Goal: Task Accomplishment & Management: Manage account settings

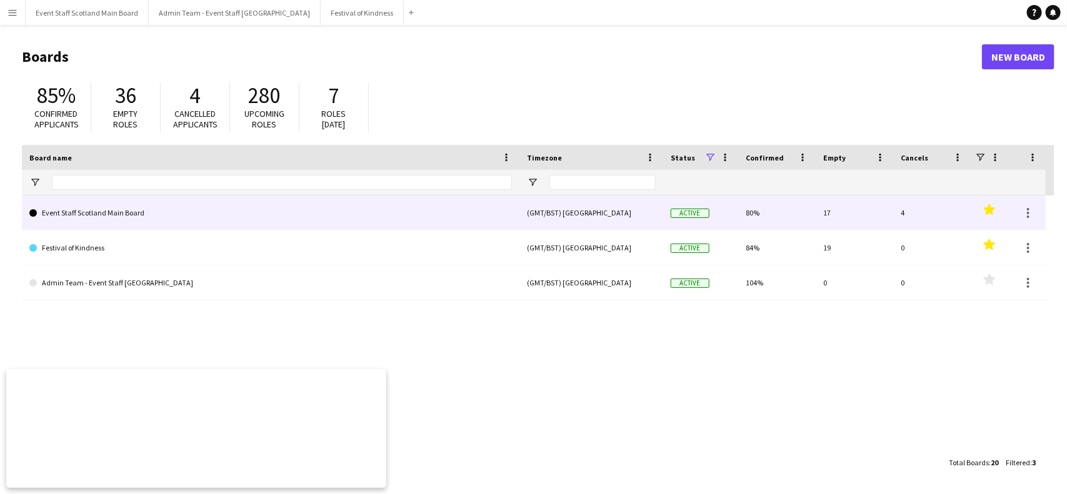
click at [129, 216] on link "Event Staff Scotland Main Board" at bounding box center [270, 213] width 483 height 35
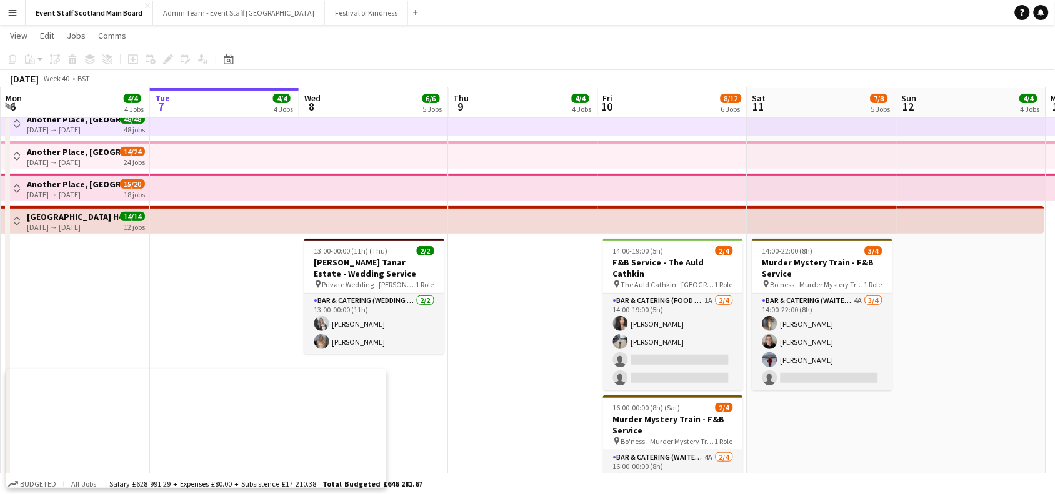
scroll to position [38, 0]
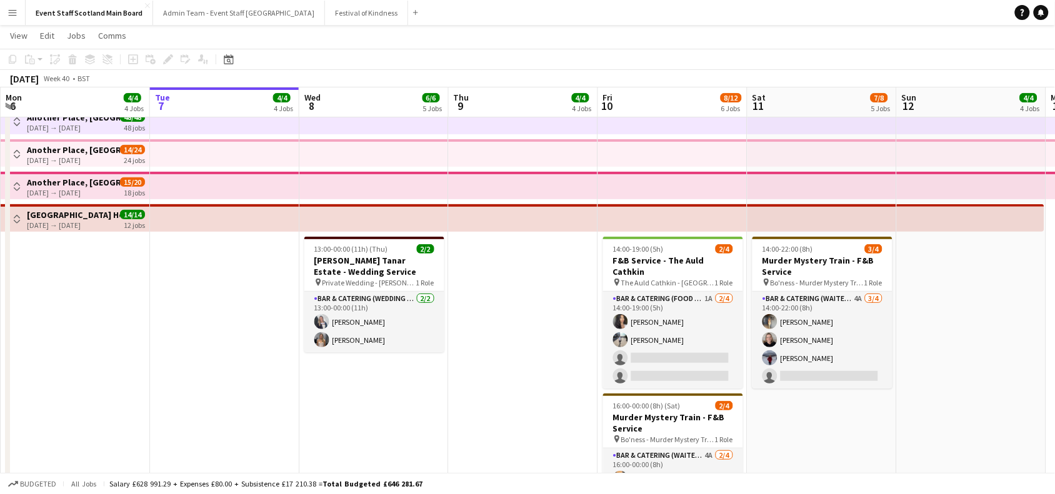
click at [18, 148] on button "Toggle View" at bounding box center [16, 154] width 15 height 15
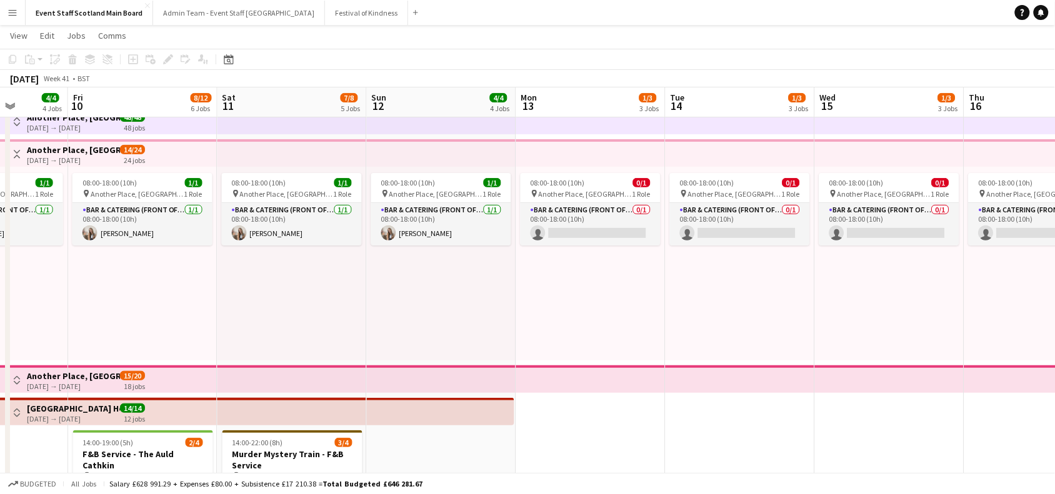
drag, startPoint x: 957, startPoint y: 461, endPoint x: 426, endPoint y: 403, distance: 534.5
click at [426, 403] on app-calendar-viewport "Mon 6 4/4 4 Jobs Tue 7 4/4 4 Jobs Wed 8 6/6 5 Jobs Thu 9 4/4 4 Jobs Fri 10 8/12…" at bounding box center [527, 389] width 1055 height 756
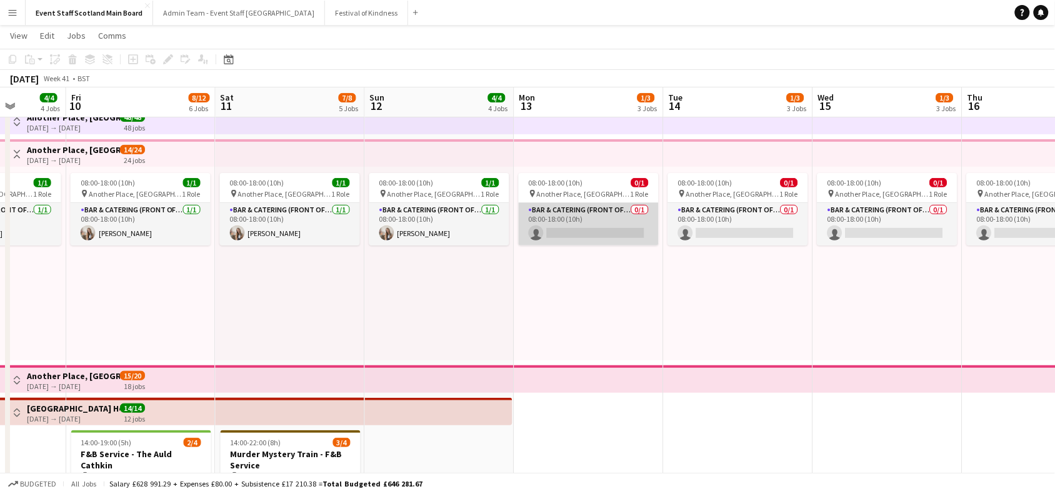
click at [616, 220] on app-card-role "Bar & Catering (Front of House) 0/1 08:00-18:00 (10h) single-neutral-actions" at bounding box center [589, 224] width 140 height 43
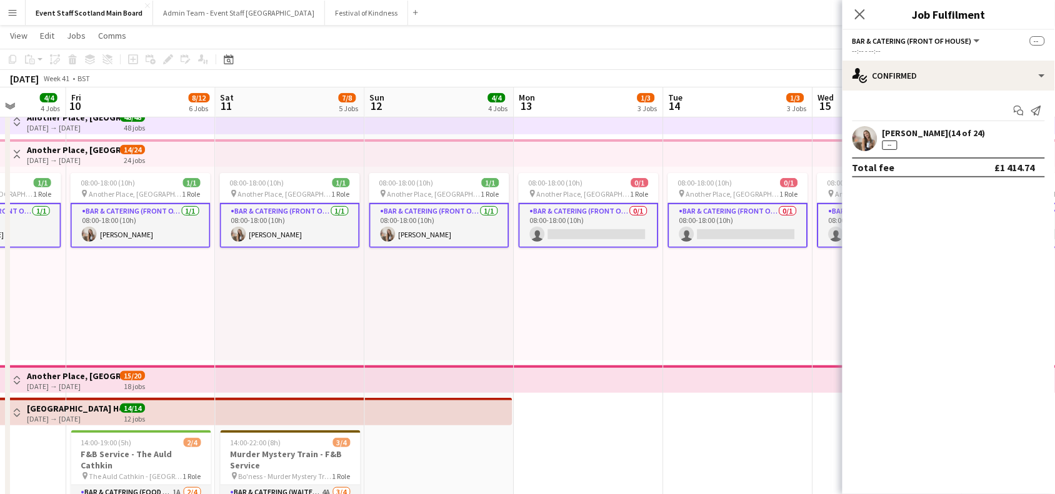
click at [942, 146] on div "[PERSON_NAME] (14 of 24) --" at bounding box center [934, 139] width 103 height 23
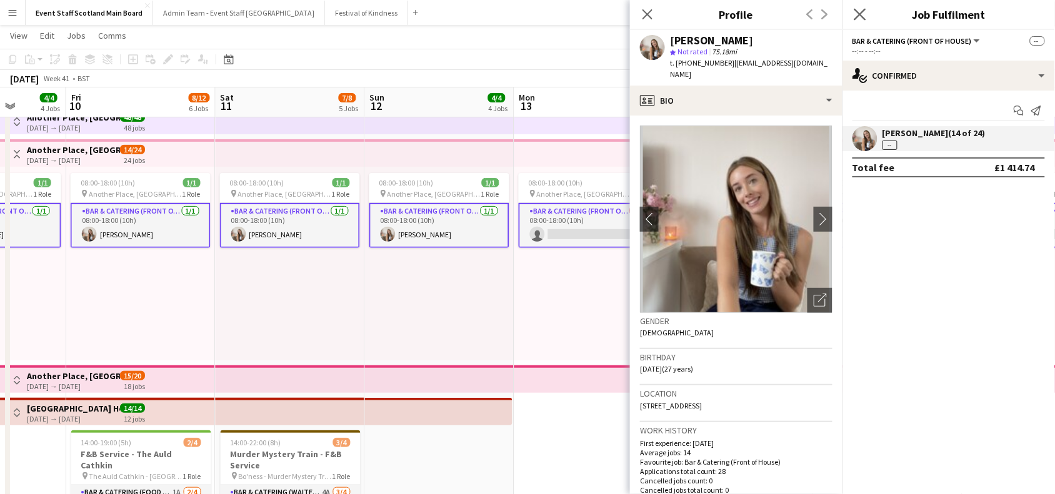
click at [863, 7] on app-icon "Close pop-in" at bounding box center [860, 15] width 18 height 18
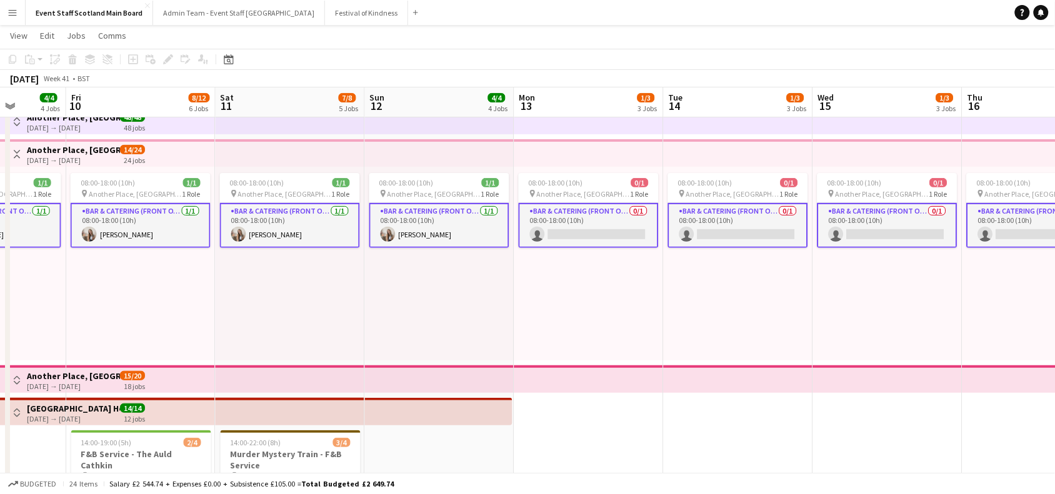
click at [616, 233] on app-card-role "Bar & Catering (Front of House) 0/1 08:00-18:00 (10h) single-neutral-actions" at bounding box center [589, 225] width 140 height 45
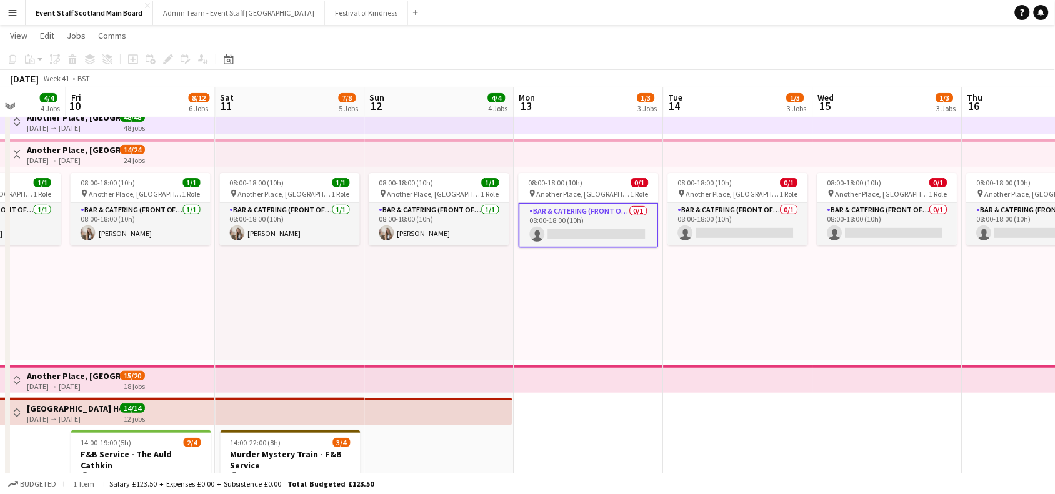
click at [616, 233] on app-card-role "Bar & Catering (Front of House) 0/1 08:00-18:00 (10h) single-neutral-actions" at bounding box center [589, 225] width 140 height 45
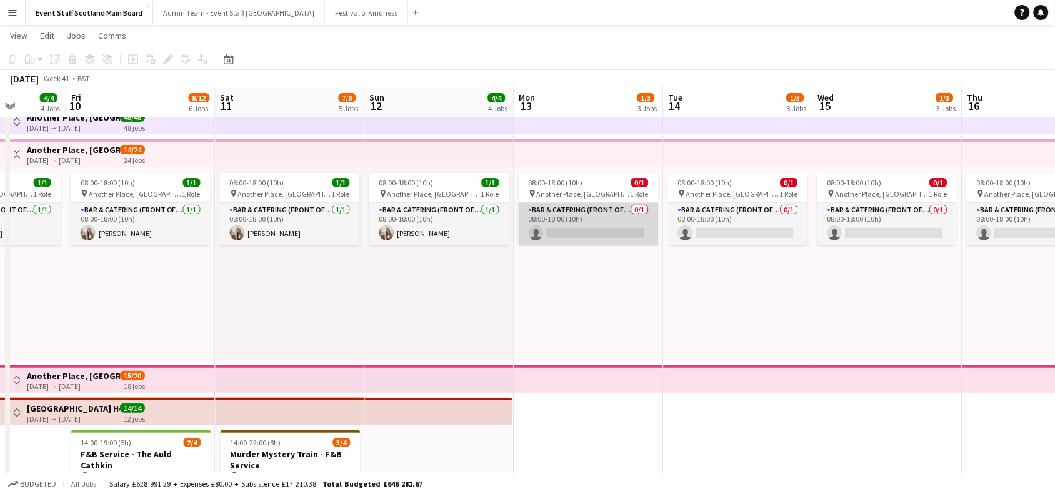
click at [616, 233] on app-card-role "Bar & Catering (Front of House) 0/1 08:00-18:00 (10h) single-neutral-actions" at bounding box center [589, 224] width 140 height 43
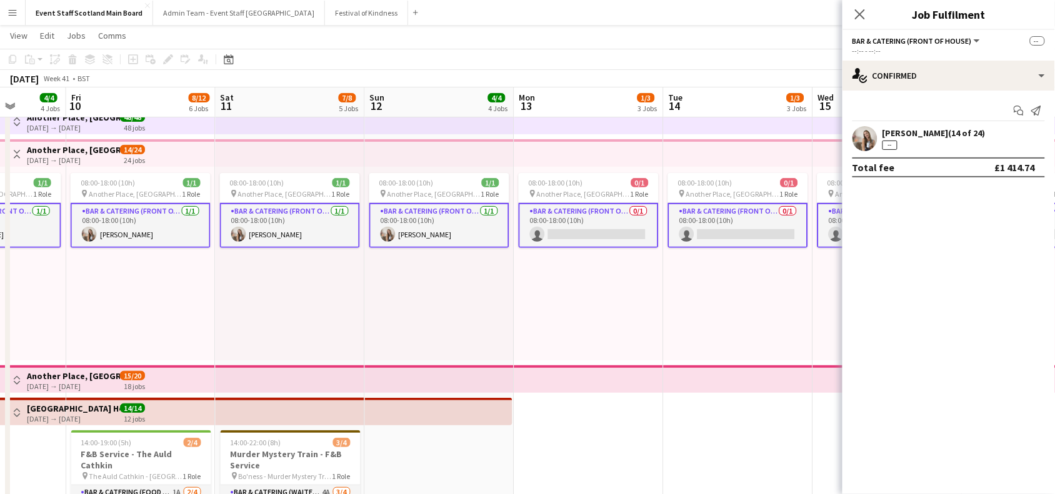
click at [616, 233] on app-card-role "Bar & Catering (Front of House) 0/1 08:00-18:00 (10h) single-neutral-actions" at bounding box center [589, 225] width 140 height 45
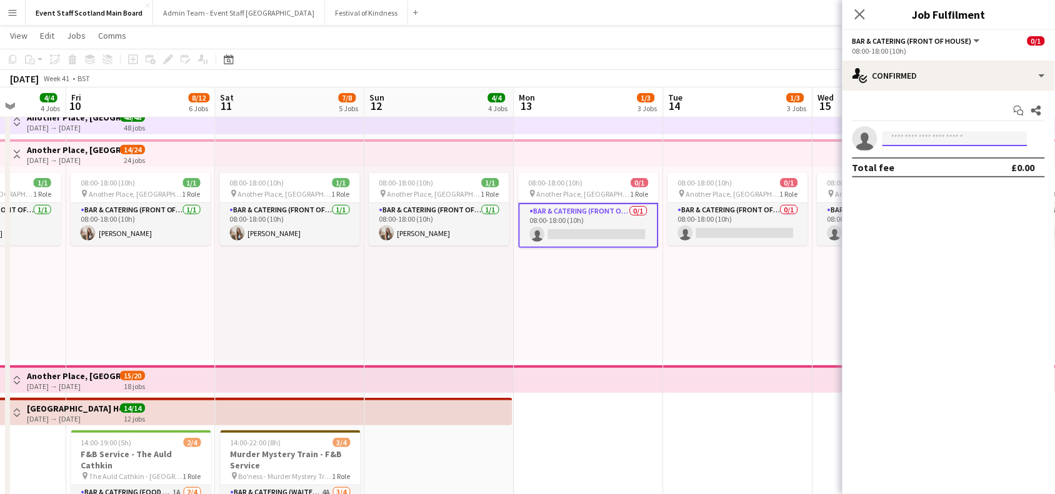
click at [899, 139] on input at bounding box center [955, 138] width 145 height 15
type input "*****"
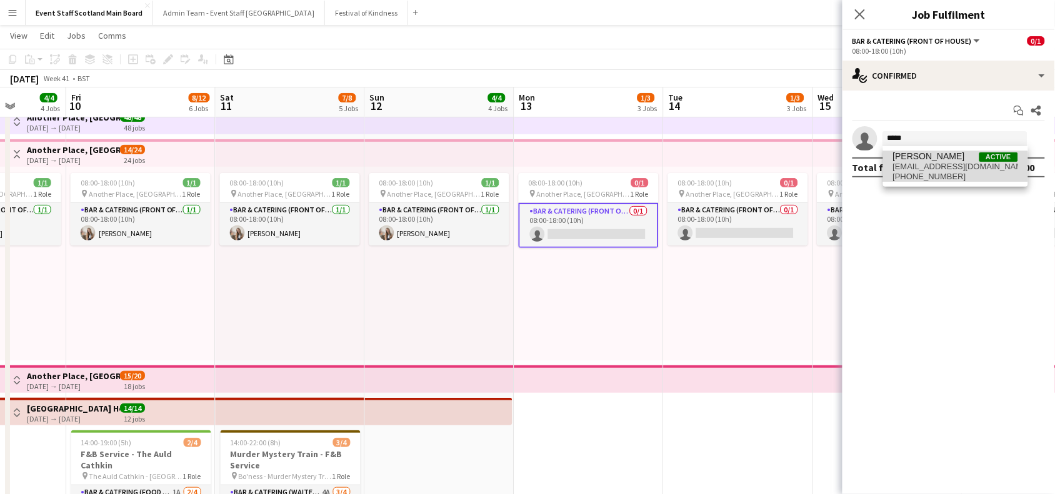
click at [939, 173] on span "[PHONE_NUMBER]" at bounding box center [955, 177] width 125 height 10
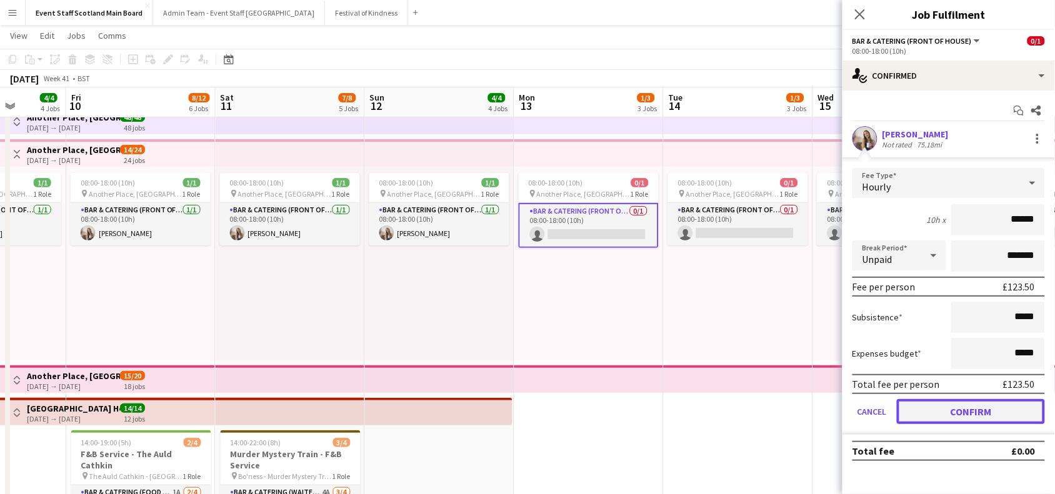
click at [971, 404] on button "Confirm" at bounding box center [971, 411] width 148 height 25
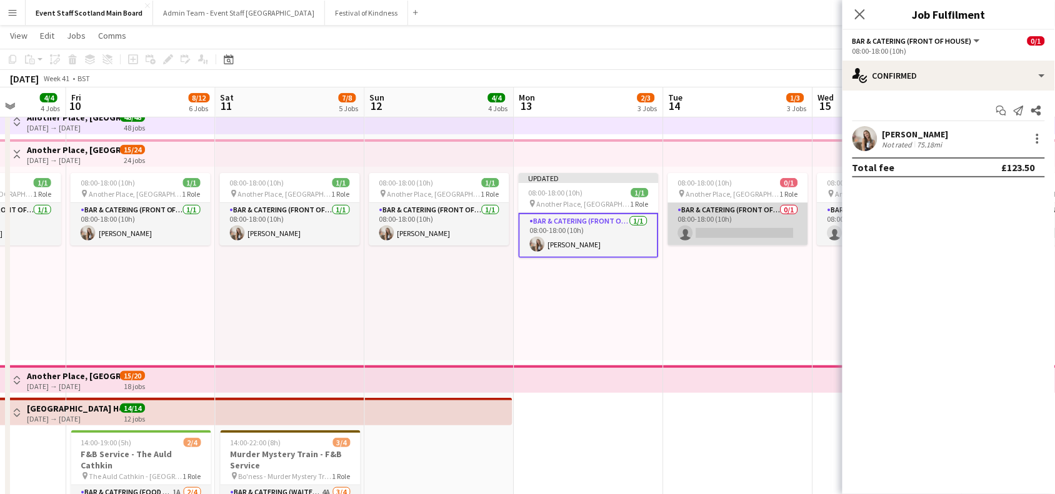
click at [763, 234] on app-card-role "Bar & Catering (Front of House) 0/1 08:00-18:00 (10h) single-neutral-actions" at bounding box center [738, 224] width 140 height 43
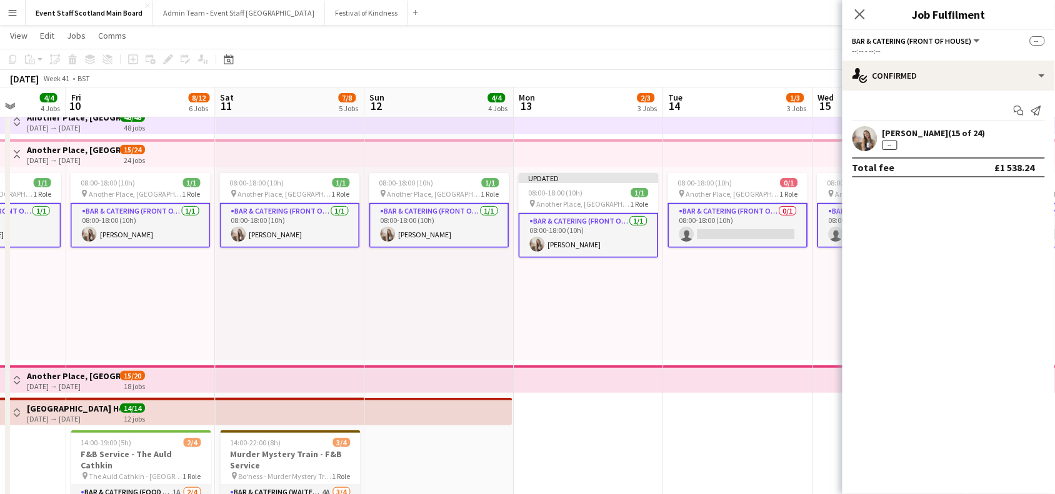
click at [766, 224] on app-card-role "Bar & Catering (Front of House) 0/1 08:00-18:00 (10h) single-neutral-actions" at bounding box center [738, 225] width 140 height 45
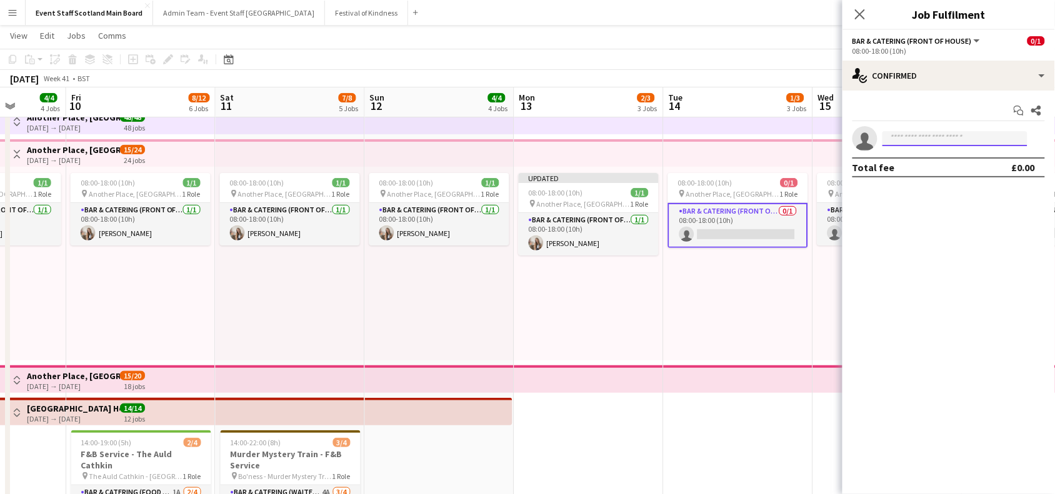
click at [927, 136] on input at bounding box center [955, 138] width 145 height 15
type input "*****"
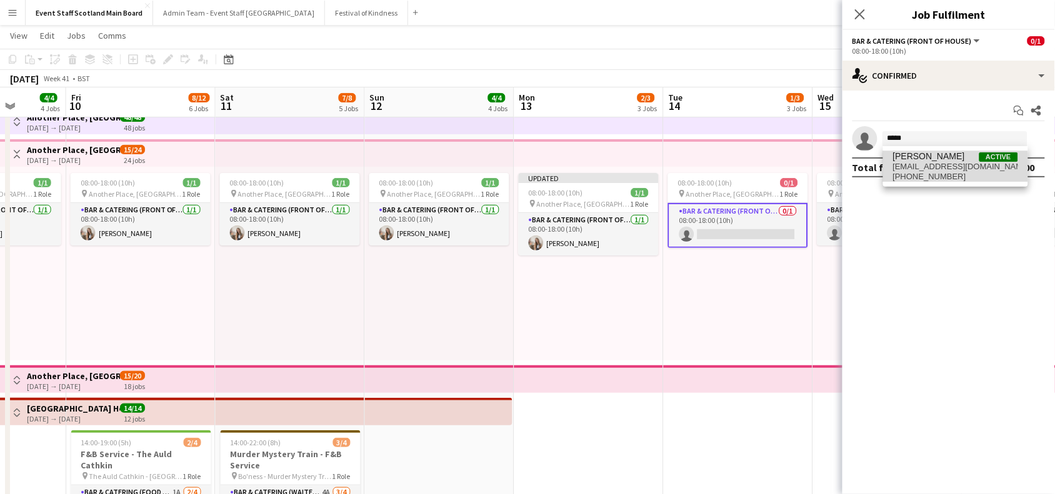
click at [921, 180] on span "[PHONE_NUMBER]" at bounding box center [955, 177] width 125 height 10
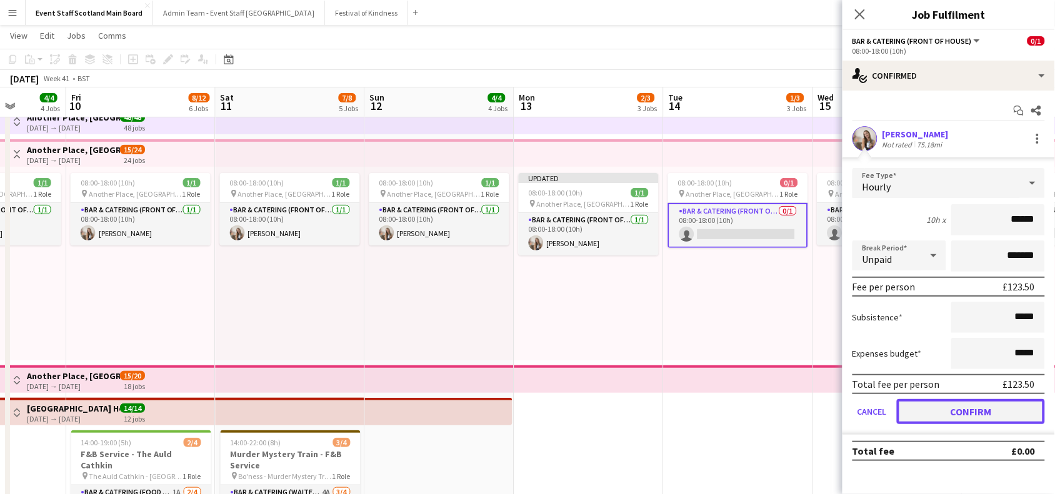
click at [976, 408] on button "Confirm" at bounding box center [971, 411] width 148 height 25
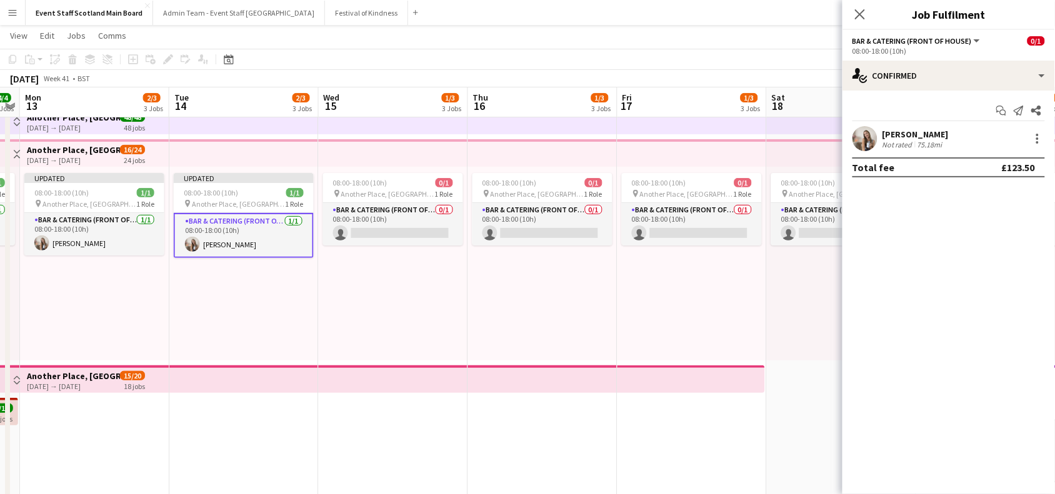
drag, startPoint x: 818, startPoint y: 419, endPoint x: 319, endPoint y: 430, distance: 499.0
click at [319, 430] on app-calendar-viewport "Fri 10 8/12 6 Jobs Sat 11 7/8 5 Jobs Sun 12 4/4 4 Jobs Mon 13 2/3 3 Jobs Tue 14…" at bounding box center [527, 389] width 1055 height 756
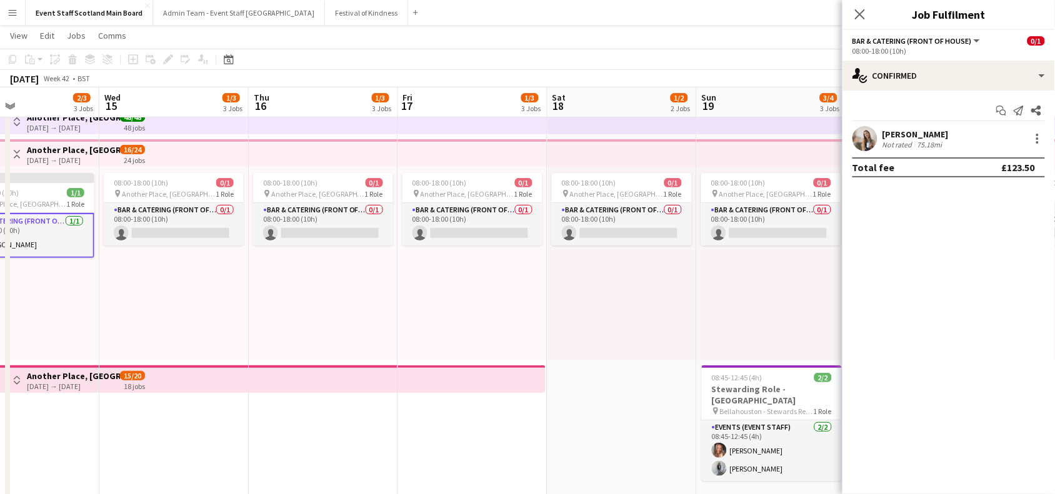
drag, startPoint x: 719, startPoint y: 432, endPoint x: 503, endPoint y: 428, distance: 215.7
click at [503, 428] on app-calendar-viewport "Sun 12 4/4 4 Jobs Mon 13 2/3 3 Jobs Tue 14 2/3 3 Jobs Wed 15 1/3 3 Jobs Thu 16 …" at bounding box center [527, 389] width 1055 height 756
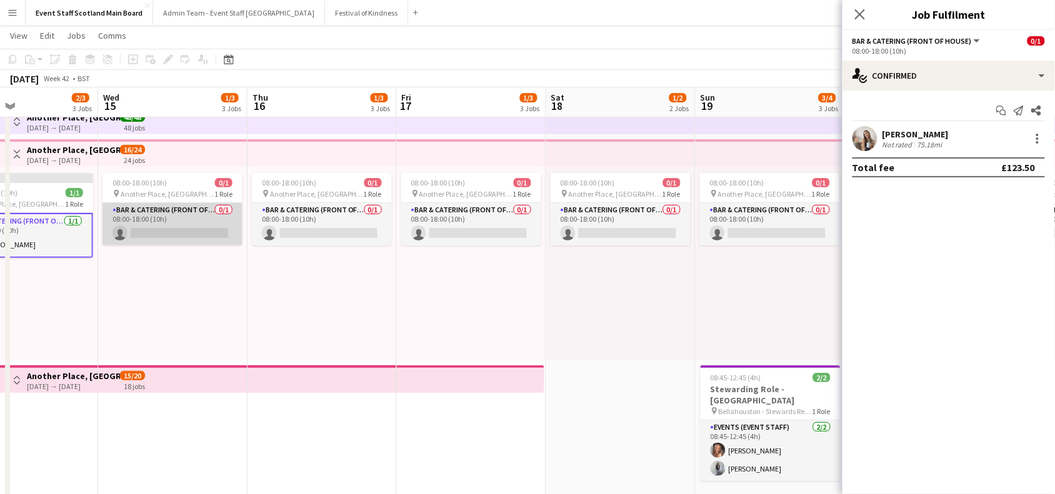
click at [176, 231] on app-card-role "Bar & Catering (Front of House) 0/1 08:00-18:00 (10h) single-neutral-actions" at bounding box center [173, 224] width 140 height 43
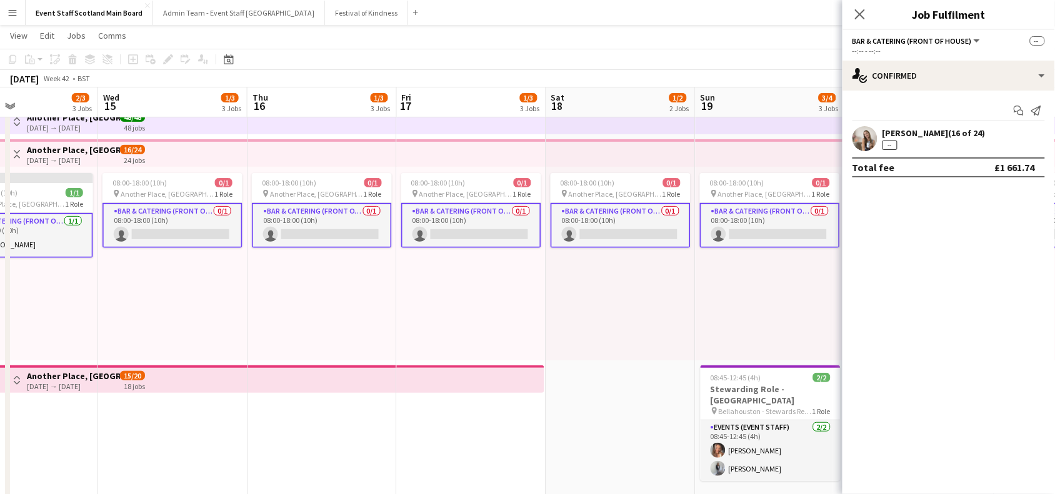
click at [176, 231] on app-card-role "Bar & Catering (Front of House) 0/1 08:00-18:00 (10h) single-neutral-actions" at bounding box center [173, 225] width 140 height 45
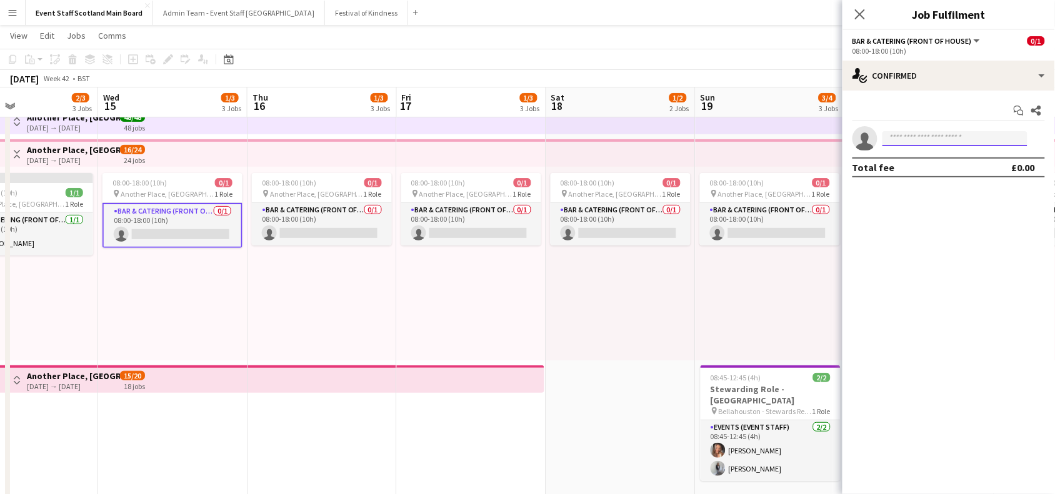
click at [918, 143] on input at bounding box center [955, 138] width 145 height 15
type input "*****"
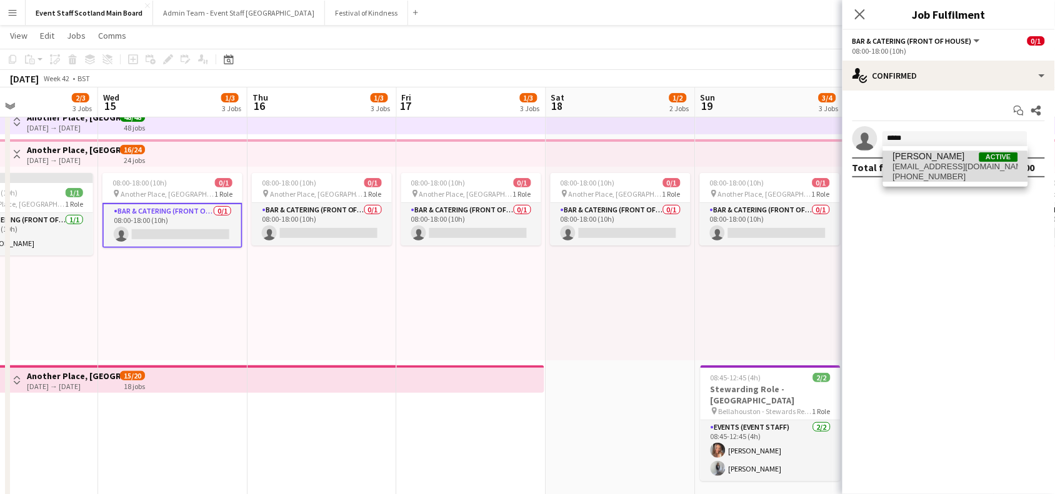
click at [926, 170] on span "[EMAIL_ADDRESS][DOMAIN_NAME]" at bounding box center [955, 167] width 125 height 10
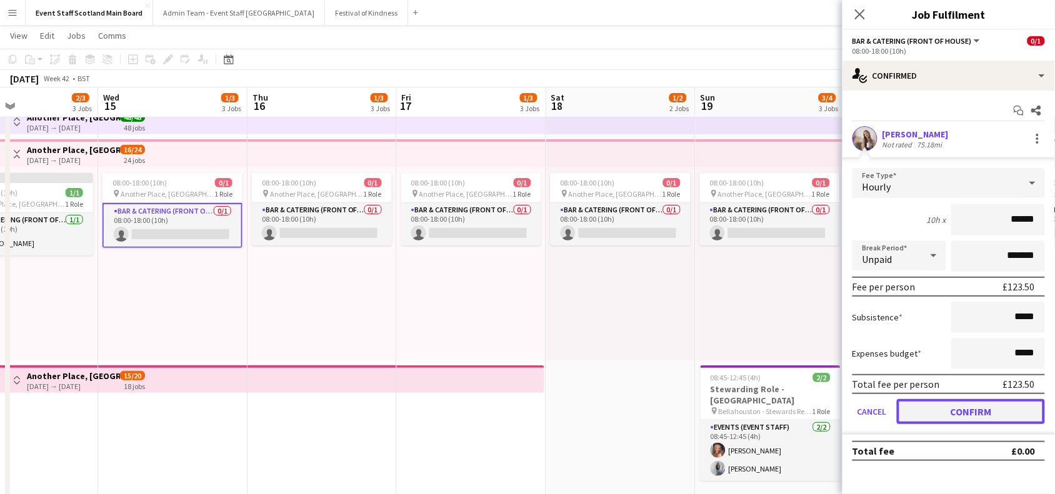
click at [970, 407] on button "Confirm" at bounding box center [971, 411] width 148 height 25
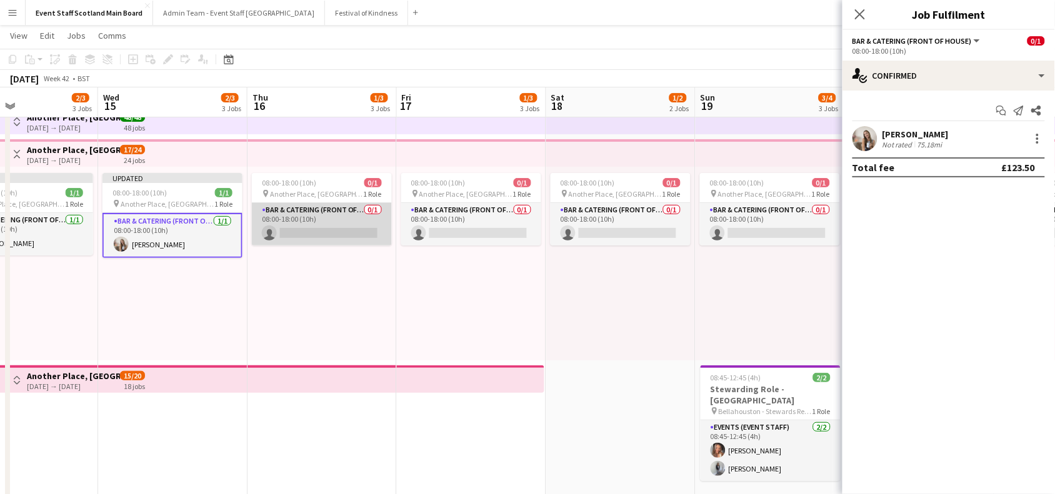
click at [350, 214] on app-card-role "Bar & Catering (Front of House) 0/1 08:00-18:00 (10h) single-neutral-actions" at bounding box center [322, 224] width 140 height 43
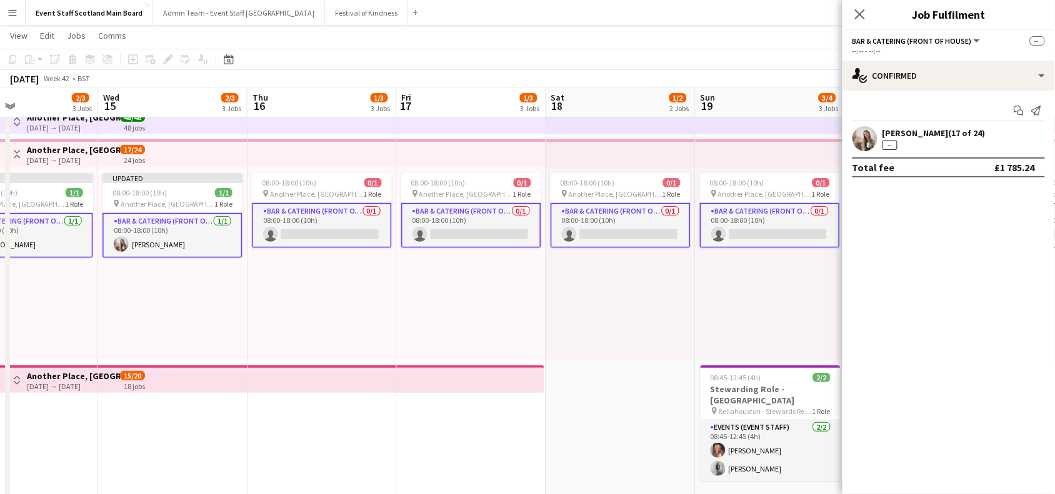
click at [350, 214] on app-card-role "Bar & Catering (Front of House) 0/1 08:00-18:00 (10h) single-neutral-actions" at bounding box center [322, 225] width 140 height 45
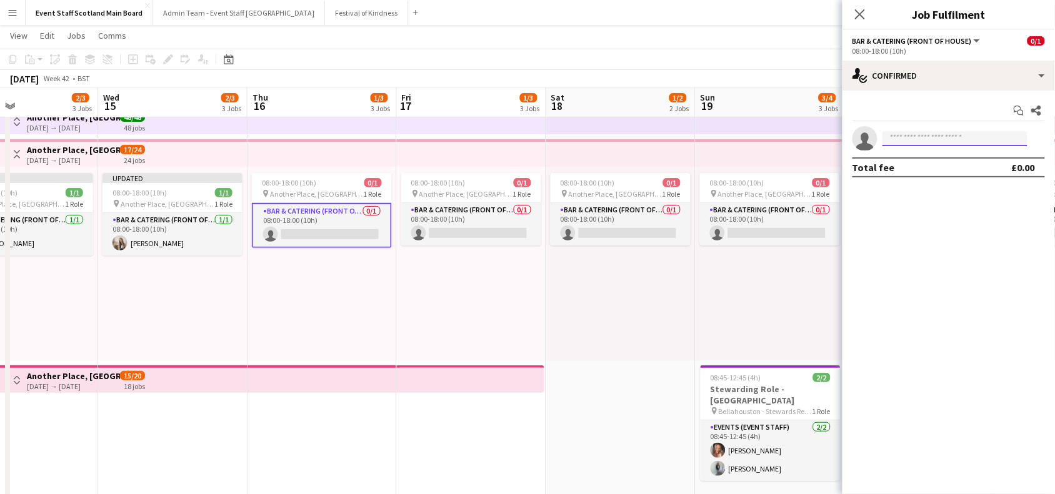
click at [906, 139] on input at bounding box center [955, 138] width 145 height 15
type input "*****"
click at [925, 181] on span "[PHONE_NUMBER]" at bounding box center [955, 177] width 125 height 10
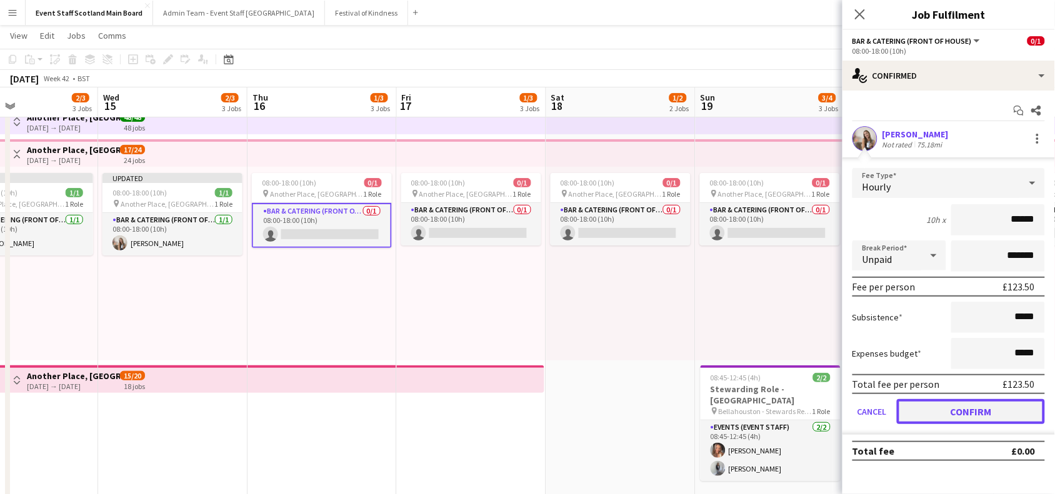
click at [974, 408] on button "Confirm" at bounding box center [971, 411] width 148 height 25
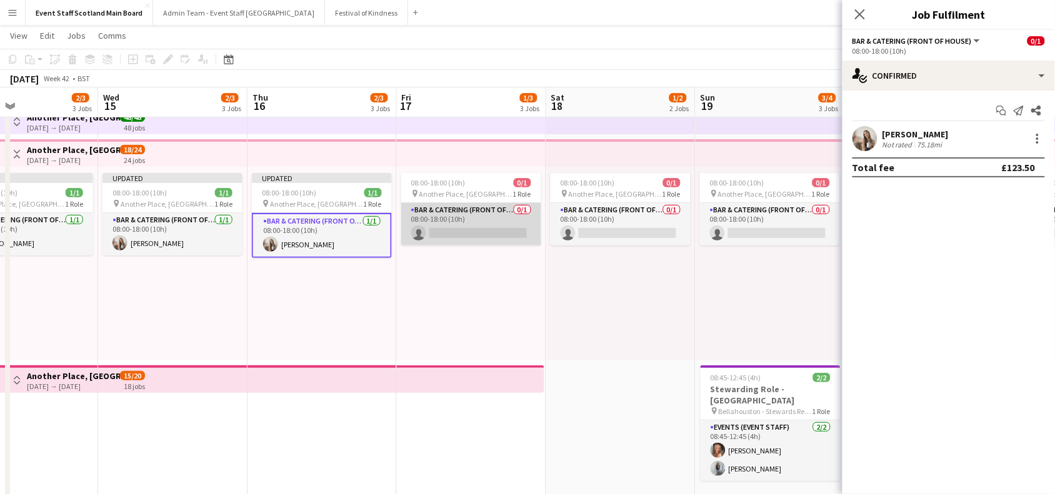
click at [491, 236] on app-card-role "Bar & Catering (Front of House) 0/1 08:00-18:00 (10h) single-neutral-actions" at bounding box center [471, 224] width 140 height 43
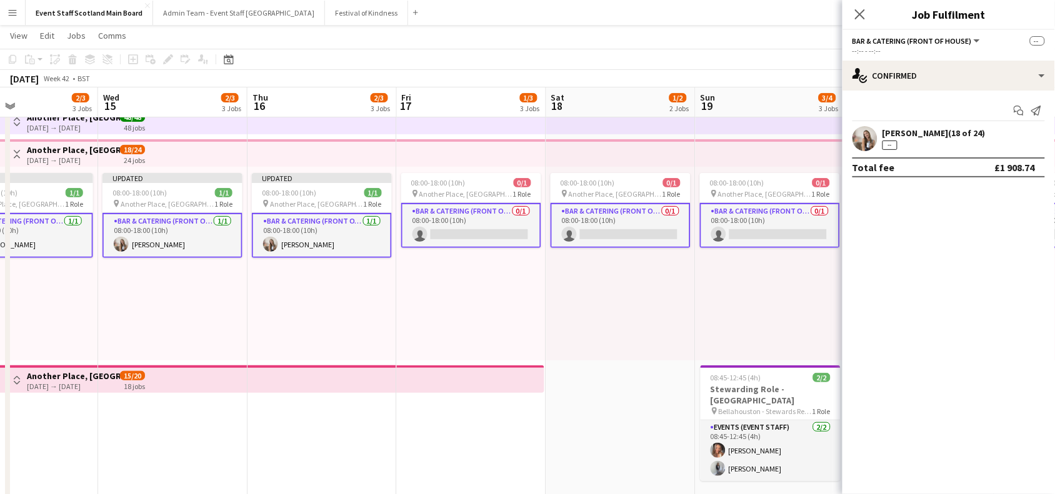
click at [497, 229] on app-card-role "Bar & Catering (Front of House) 0/1 08:00-18:00 (10h) single-neutral-actions" at bounding box center [471, 225] width 140 height 45
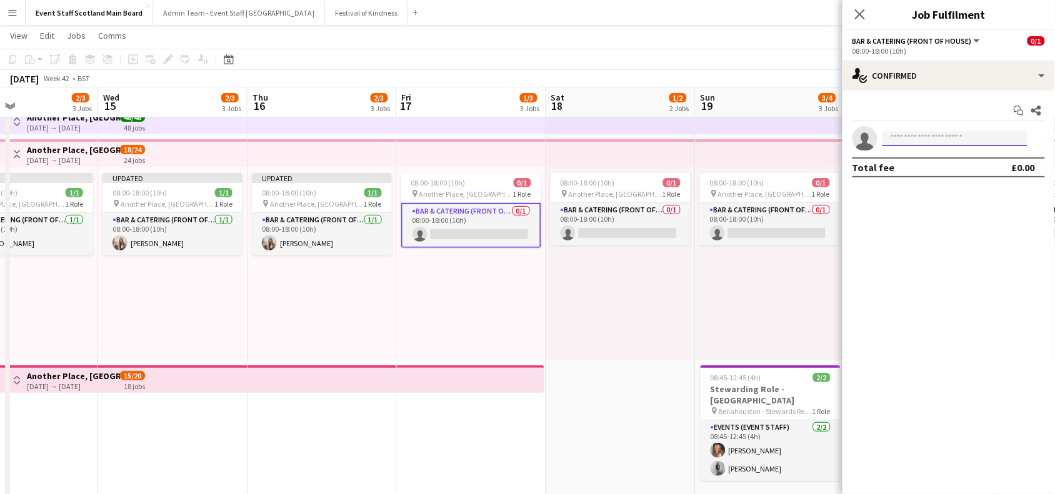
click at [917, 138] on input at bounding box center [955, 138] width 145 height 15
type input "*********"
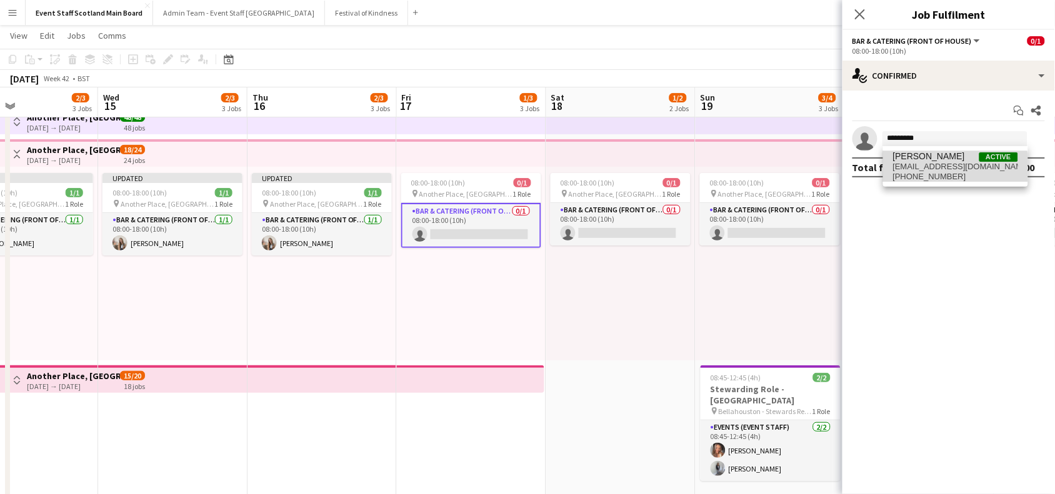
click at [916, 177] on span "[PHONE_NUMBER]" at bounding box center [955, 177] width 125 height 10
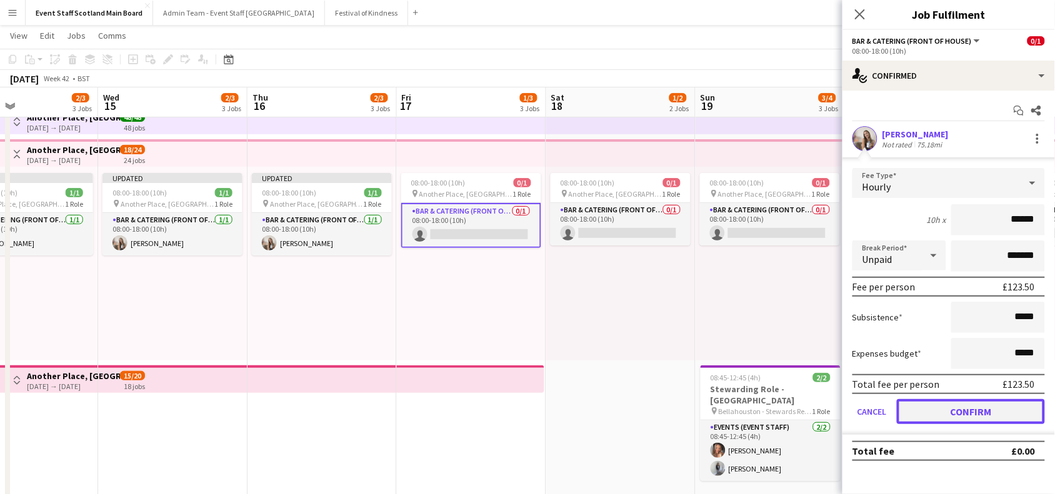
click at [985, 402] on button "Confirm" at bounding box center [971, 411] width 148 height 25
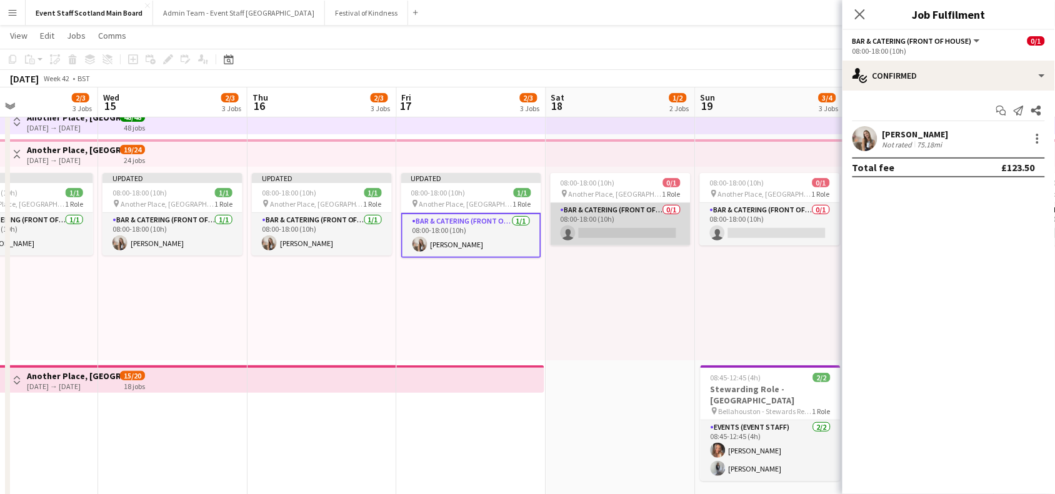
click at [667, 231] on app-card-role "Bar & Catering (Front of House) 0/1 08:00-18:00 (10h) single-neutral-actions" at bounding box center [621, 224] width 140 height 43
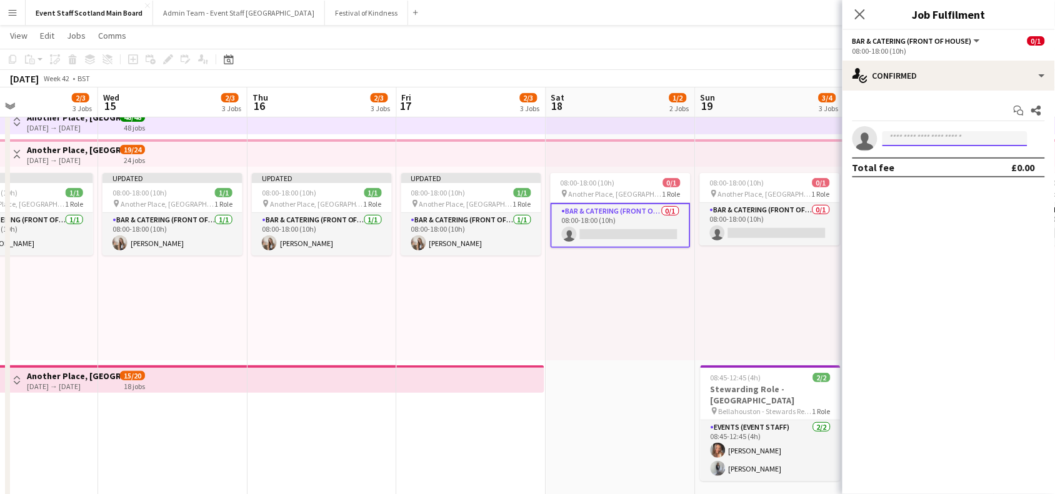
click at [918, 138] on input at bounding box center [955, 138] width 145 height 15
type input "*****"
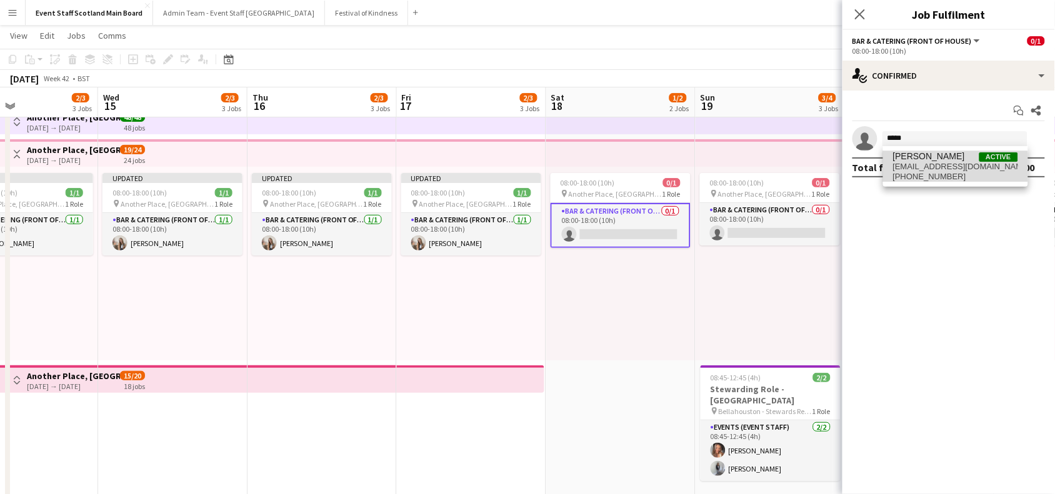
click at [916, 178] on span "[PHONE_NUMBER]" at bounding box center [955, 177] width 125 height 10
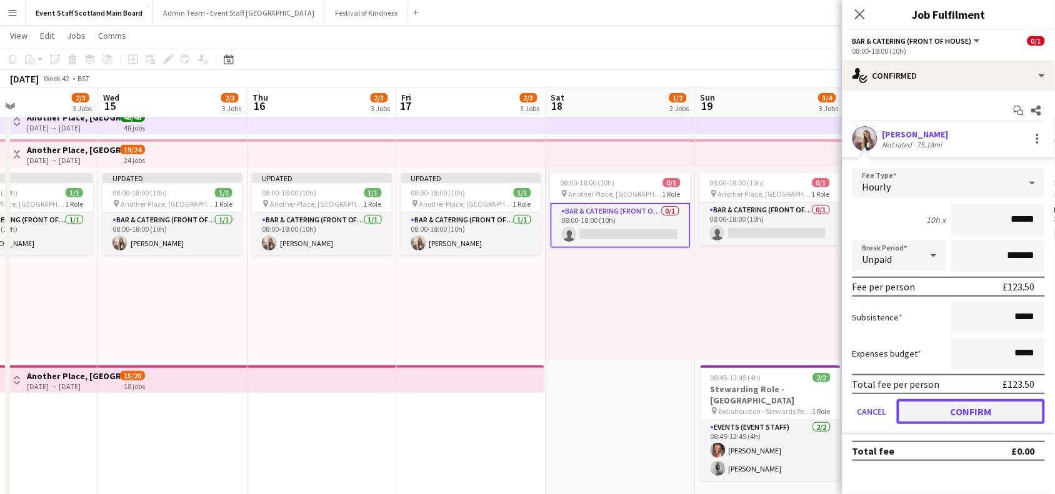
click at [973, 405] on button "Confirm" at bounding box center [971, 411] width 148 height 25
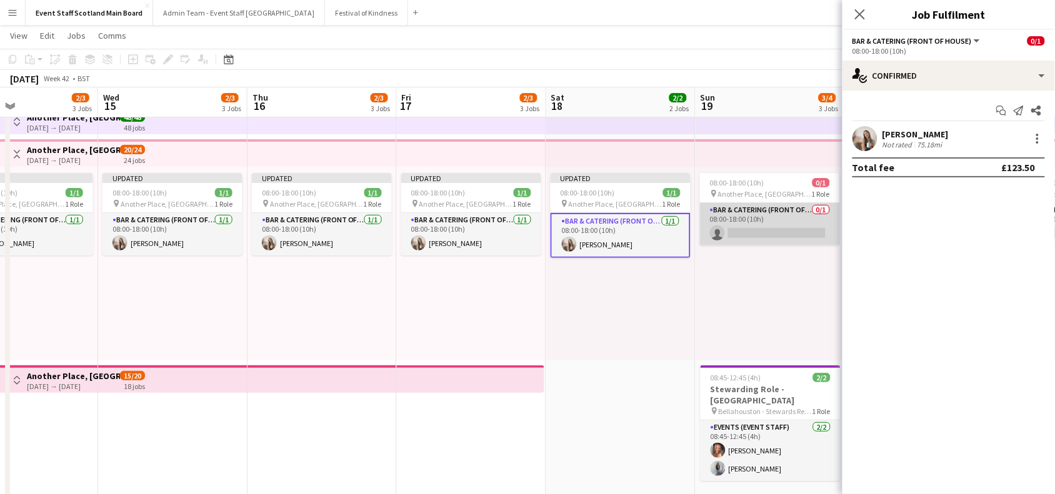
click at [780, 229] on app-card-role "Bar & Catering (Front of House) 0/1 08:00-18:00 (10h) single-neutral-actions" at bounding box center [770, 224] width 140 height 43
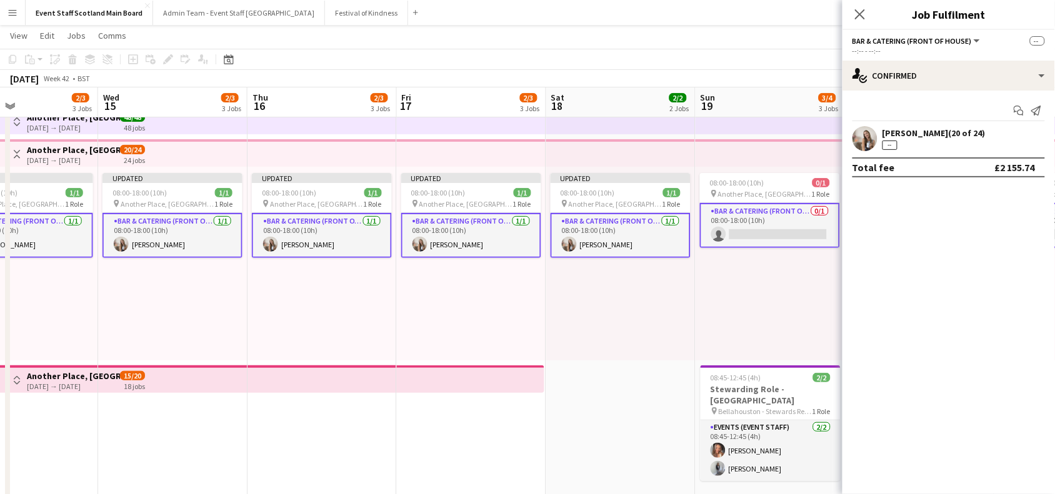
click at [780, 229] on app-card-role "Bar & Catering (Front of House) 0/1 08:00-18:00 (10h) single-neutral-actions" at bounding box center [770, 225] width 140 height 45
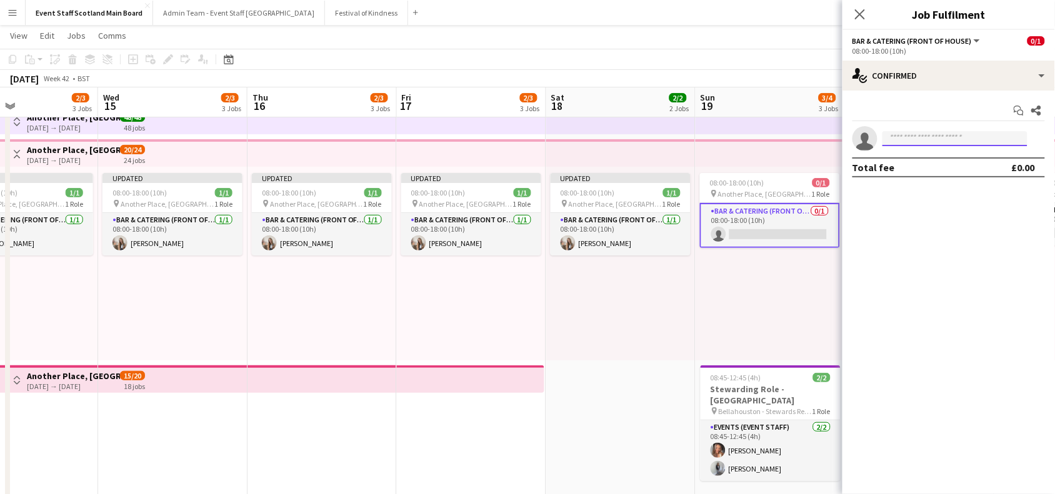
click at [918, 138] on input at bounding box center [955, 138] width 145 height 15
type input "******"
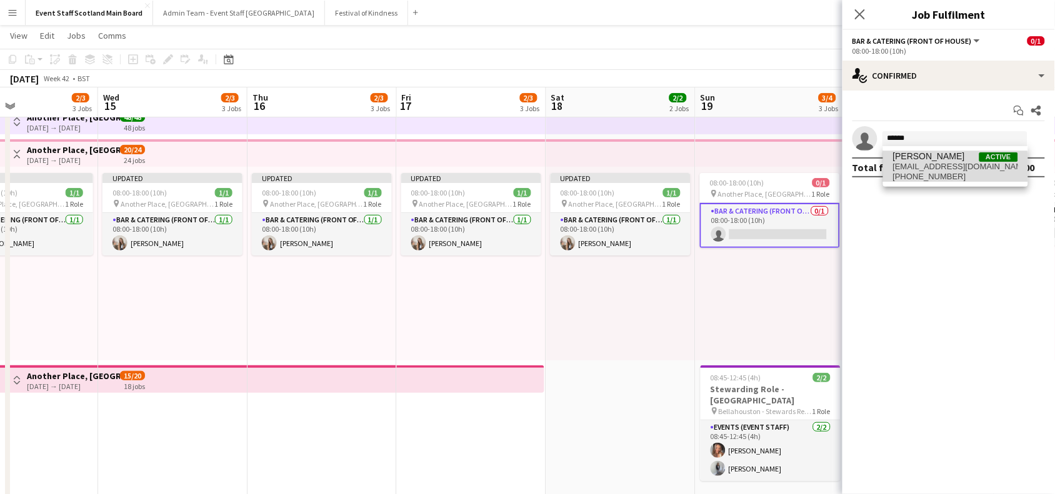
click at [919, 179] on span "[PHONE_NUMBER]" at bounding box center [955, 177] width 125 height 10
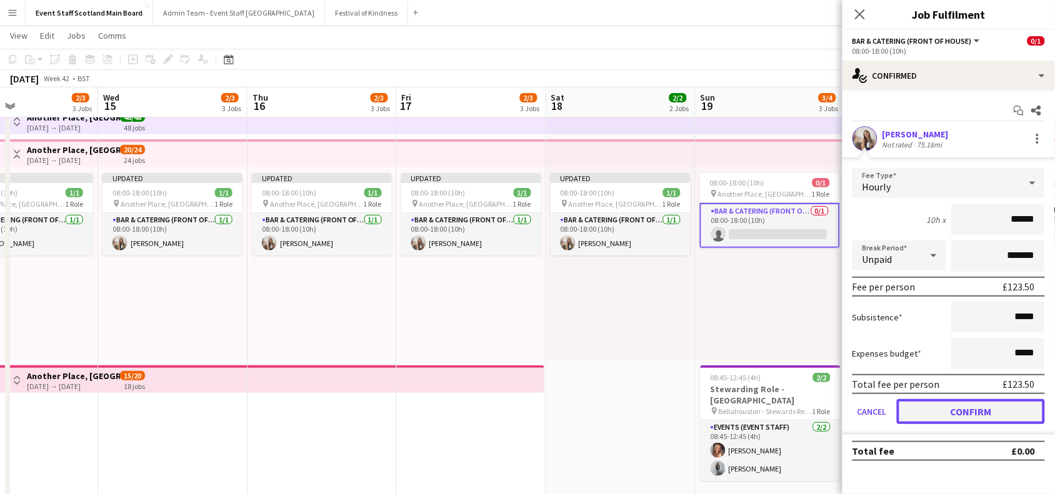
click at [941, 405] on button "Confirm" at bounding box center [971, 411] width 148 height 25
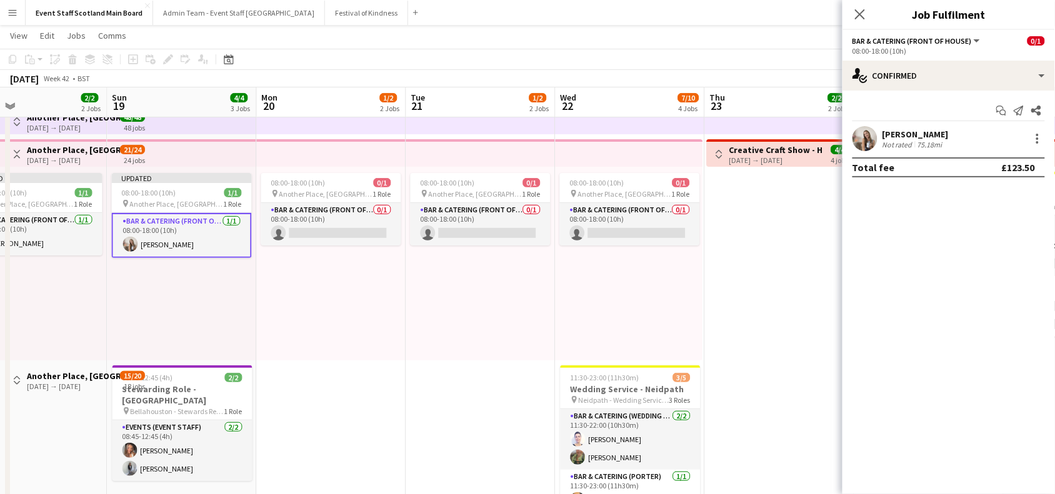
scroll to position [0, 479]
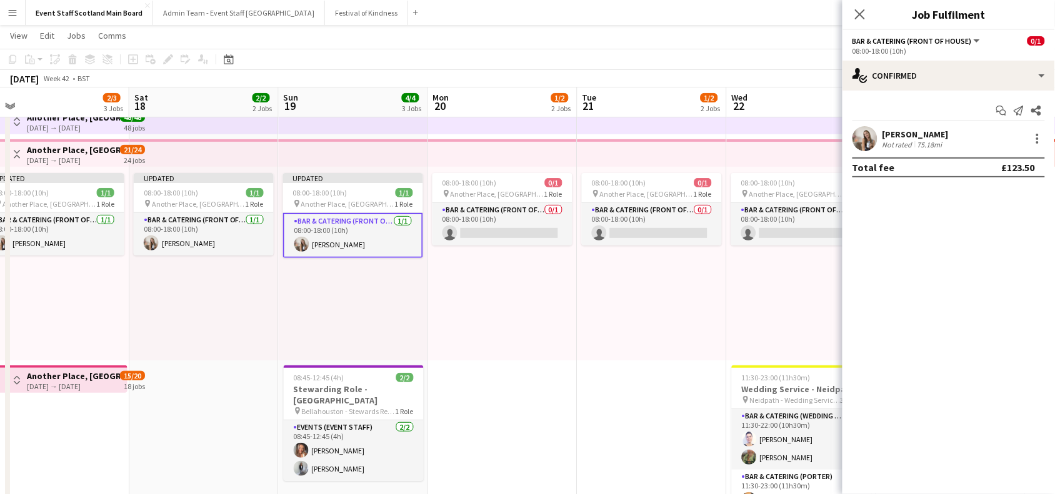
drag, startPoint x: 654, startPoint y: 404, endPoint x: 226, endPoint y: 399, distance: 427.6
click at [226, 399] on app-calendar-viewport "Tue 14 2/3 3 Jobs Wed 15 2/3 3 Jobs Thu 16 2/3 3 Jobs Fri 17 2/3 3 Jobs Sat 18 …" at bounding box center [527, 389] width 1055 height 756
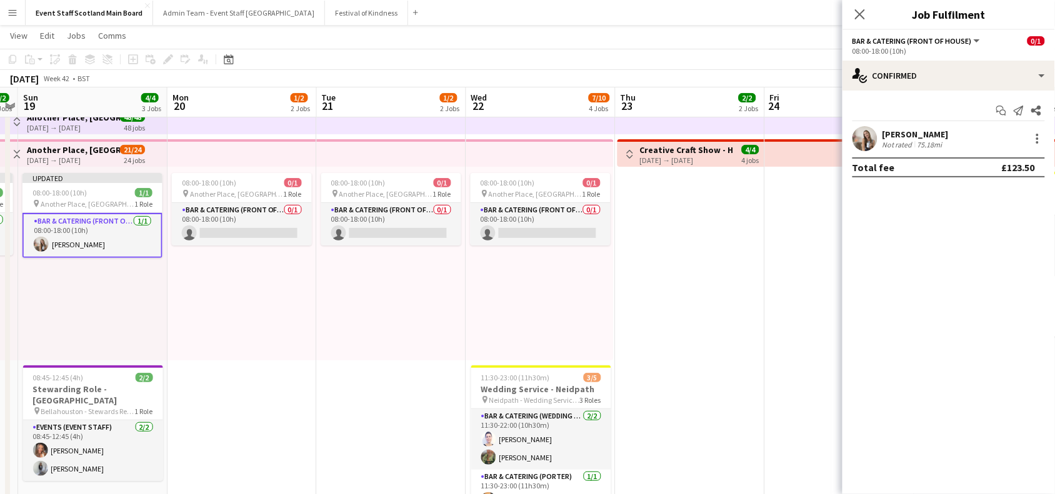
scroll to position [0, 431]
drag, startPoint x: 611, startPoint y: 436, endPoint x: 360, endPoint y: 398, distance: 254.2
click at [360, 398] on app-calendar-viewport "Thu 16 2/3 3 Jobs Fri 17 2/3 3 Jobs Sat 18 2/2 2 Jobs Sun 19 4/4 3 Jobs Mon 20 …" at bounding box center [527, 389] width 1055 height 756
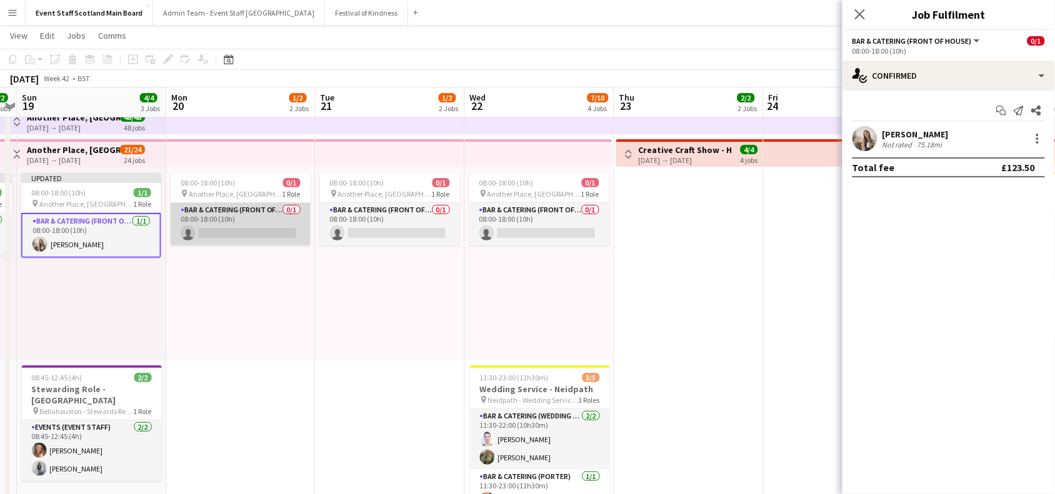
click at [274, 242] on app-card-role "Bar & Catering (Front of House) 0/1 08:00-18:00 (10h) single-neutral-actions" at bounding box center [241, 224] width 140 height 43
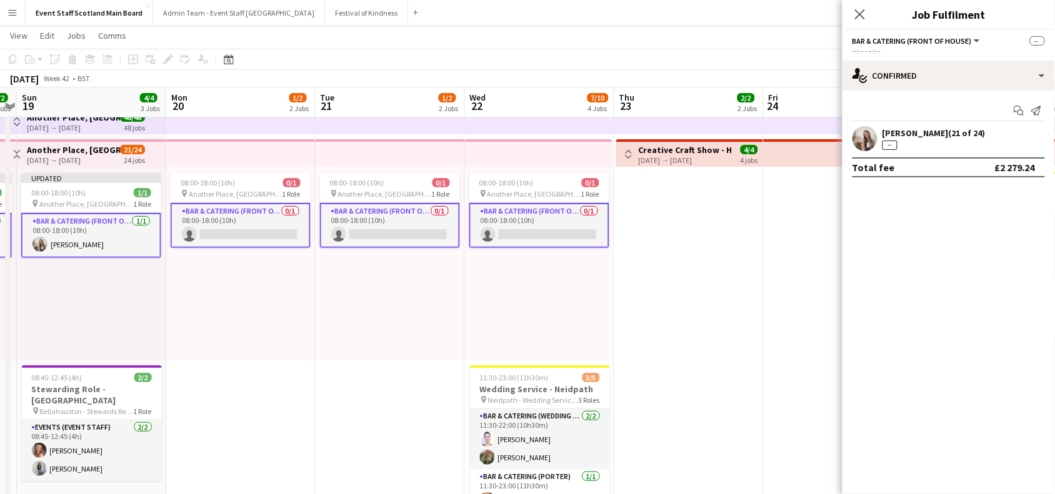
click at [274, 242] on app-card-role "Bar & Catering (Front of House) 0/1 08:00-18:00 (10h) single-neutral-actions" at bounding box center [241, 225] width 140 height 45
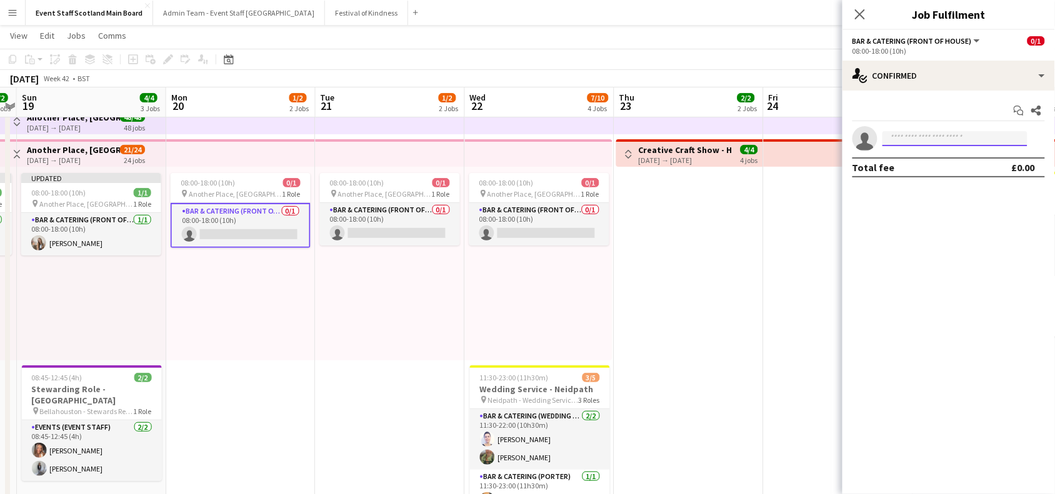
click at [955, 132] on input at bounding box center [955, 138] width 145 height 15
type input "*********"
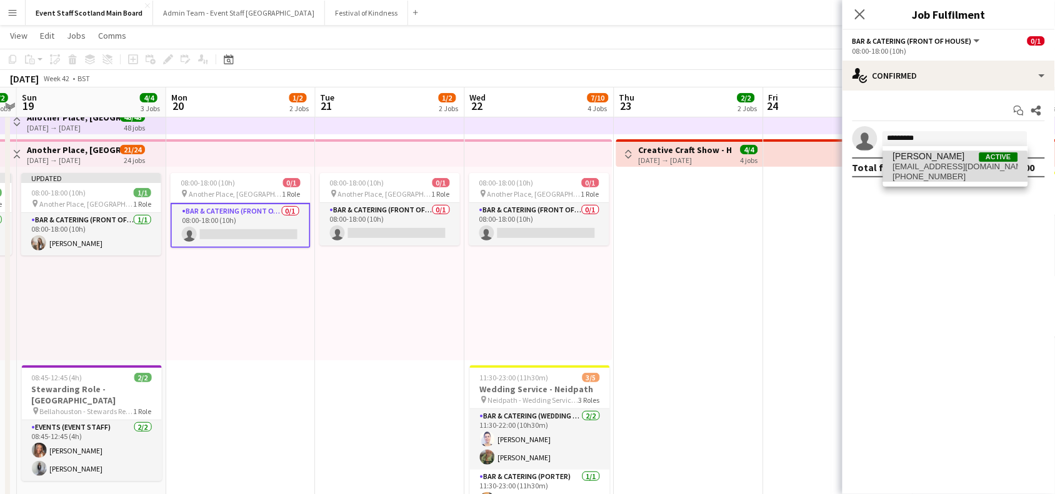
click at [926, 176] on span "[PHONE_NUMBER]" at bounding box center [955, 177] width 125 height 10
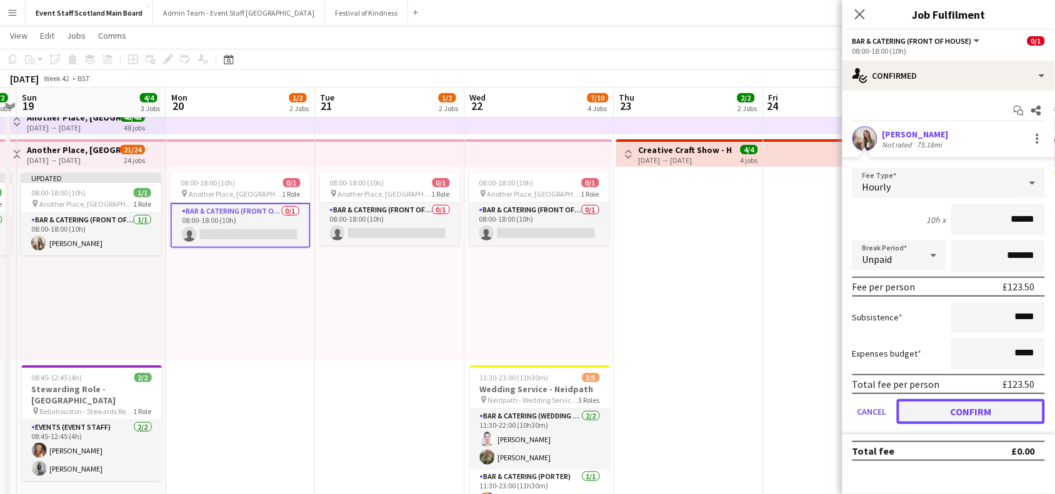
click at [948, 402] on button "Confirm" at bounding box center [971, 411] width 148 height 25
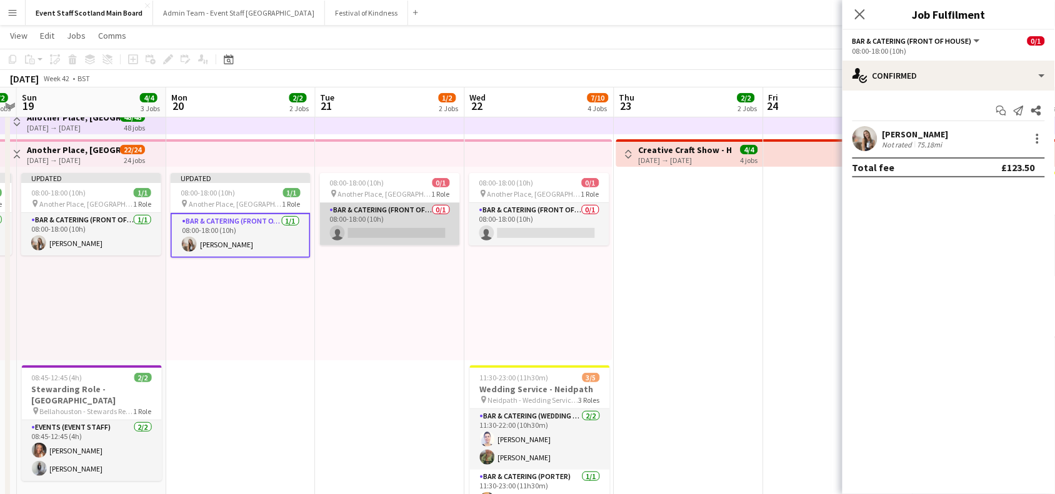
click at [431, 222] on app-card-role "Bar & Catering (Front of House) 0/1 08:00-18:00 (10h) single-neutral-actions" at bounding box center [390, 224] width 140 height 43
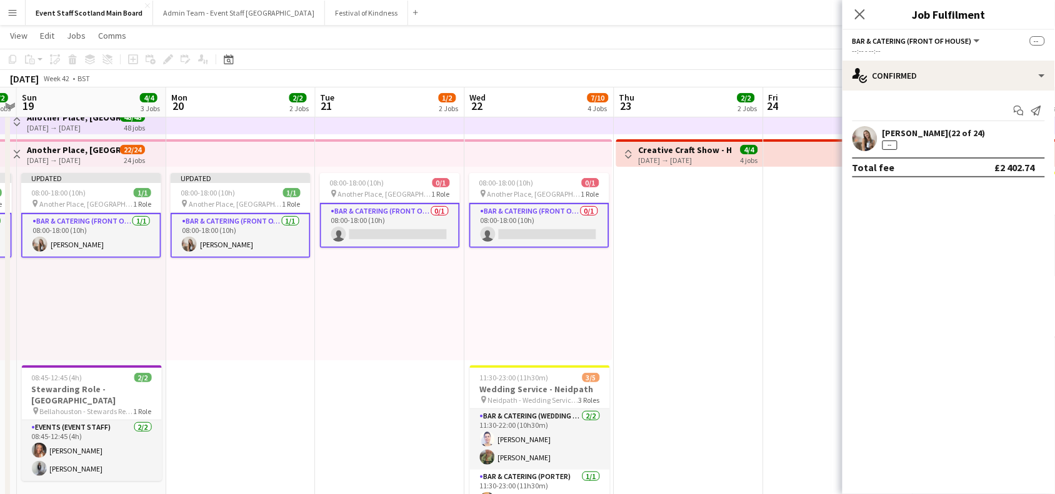
click at [431, 222] on app-card-role "Bar & Catering (Front of House) 0/1 08:00-18:00 (10h) single-neutral-actions" at bounding box center [390, 225] width 140 height 45
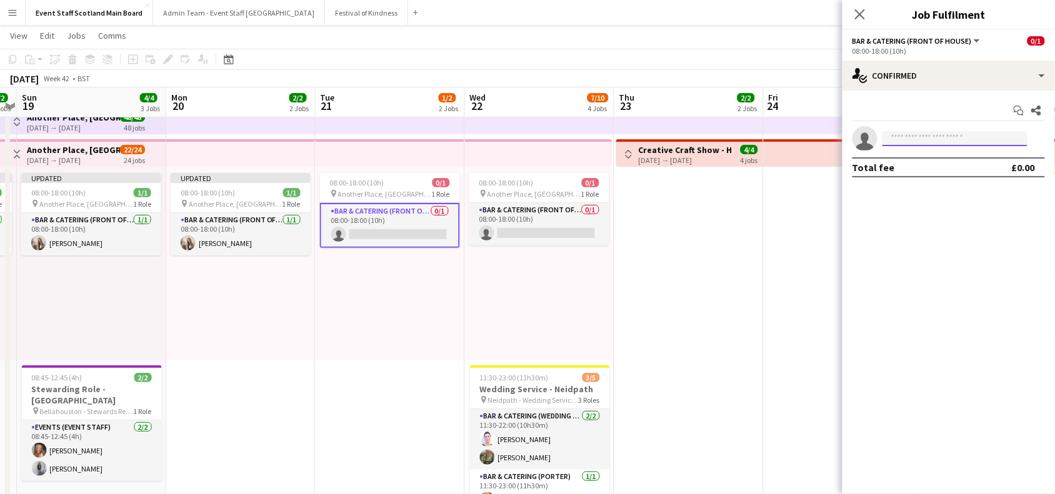
click at [958, 131] on input at bounding box center [955, 138] width 145 height 15
type input "*********"
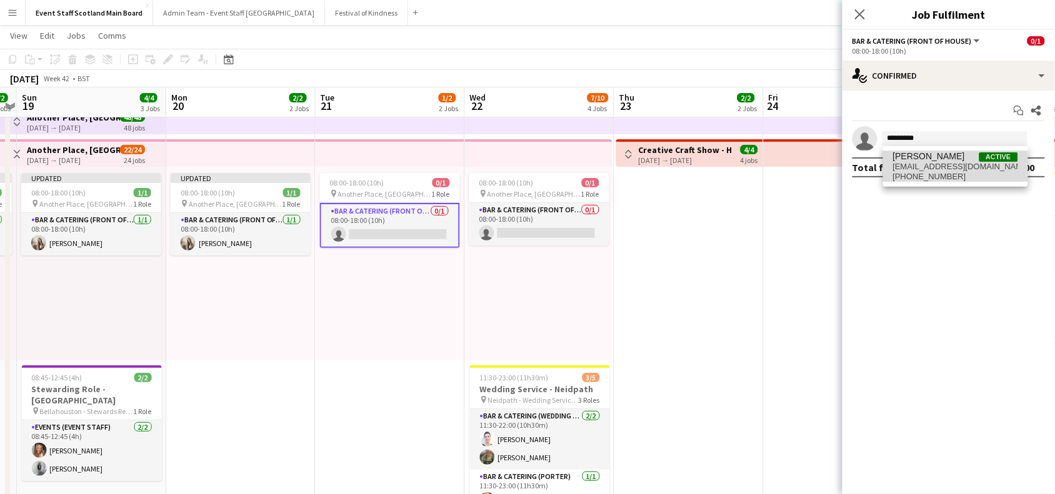
click at [926, 170] on span "[EMAIL_ADDRESS][DOMAIN_NAME]" at bounding box center [955, 167] width 125 height 10
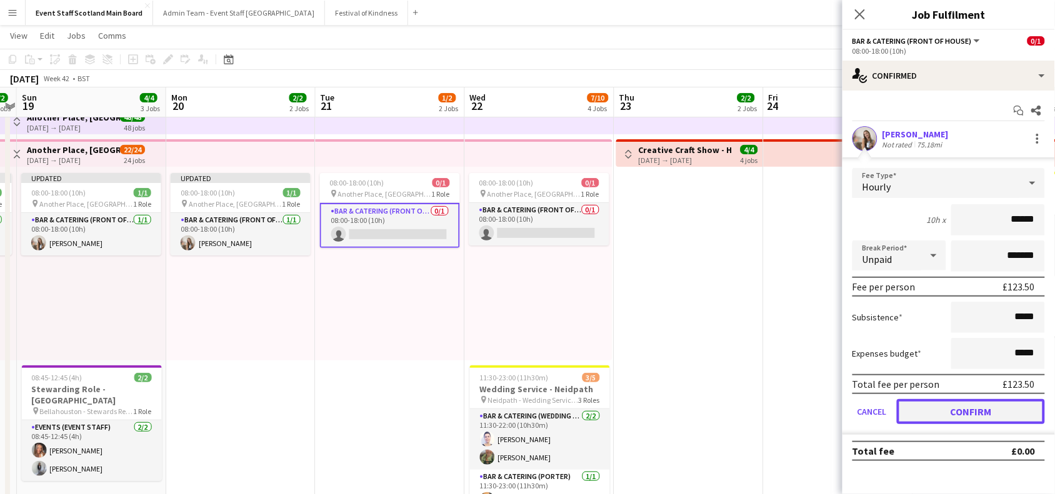
click at [958, 413] on button "Confirm" at bounding box center [971, 411] width 148 height 25
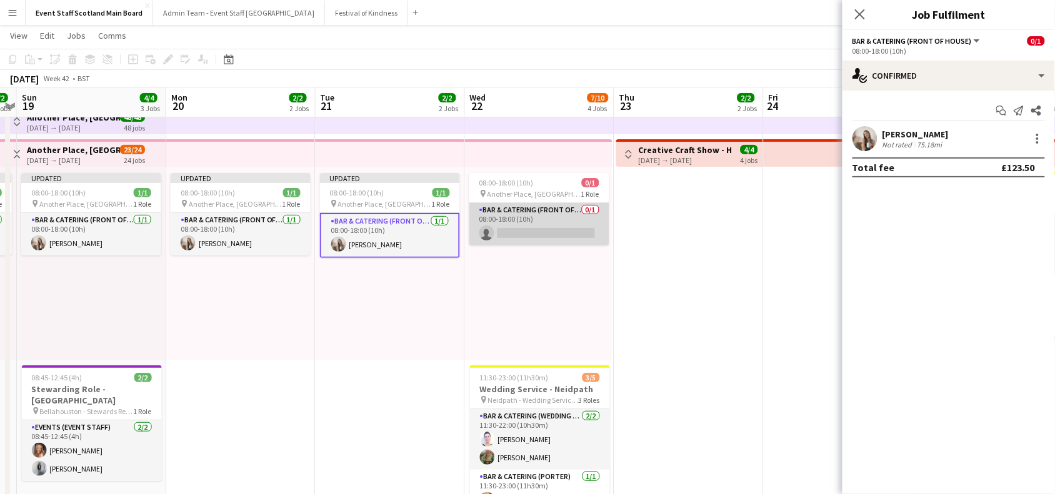
click at [571, 236] on app-card-role "Bar & Catering (Front of House) 0/1 08:00-18:00 (10h) single-neutral-actions" at bounding box center [539, 224] width 140 height 43
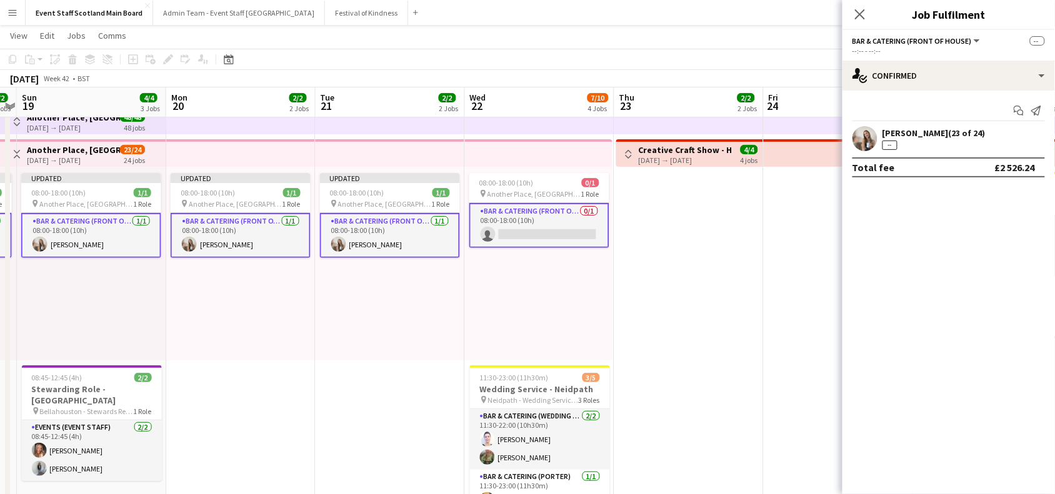
click at [571, 236] on app-card-role "Bar & Catering (Front of House) 0/1 08:00-18:00 (10h) single-neutral-actions" at bounding box center [539, 225] width 140 height 45
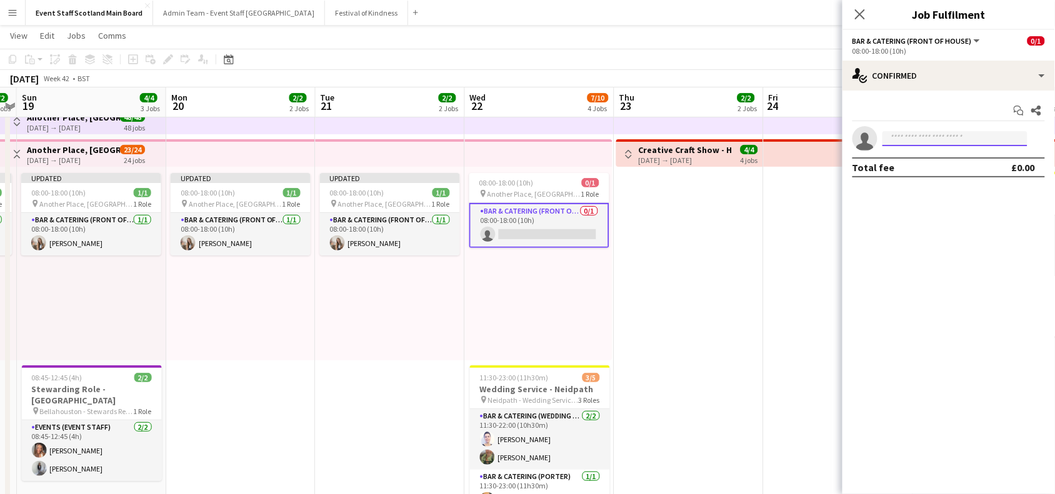
click at [953, 139] on input at bounding box center [955, 138] width 145 height 15
type input "*********"
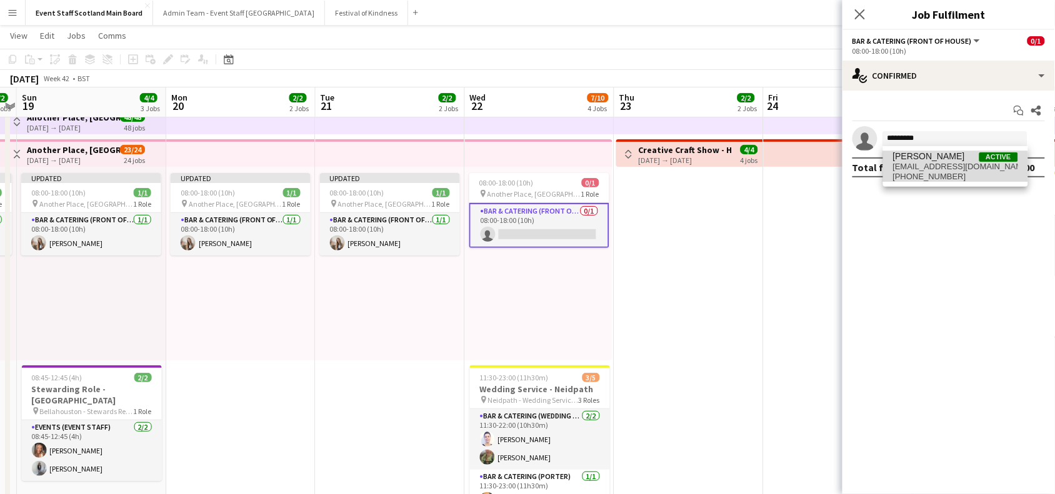
click at [921, 168] on span "[EMAIL_ADDRESS][DOMAIN_NAME]" at bounding box center [955, 167] width 125 height 10
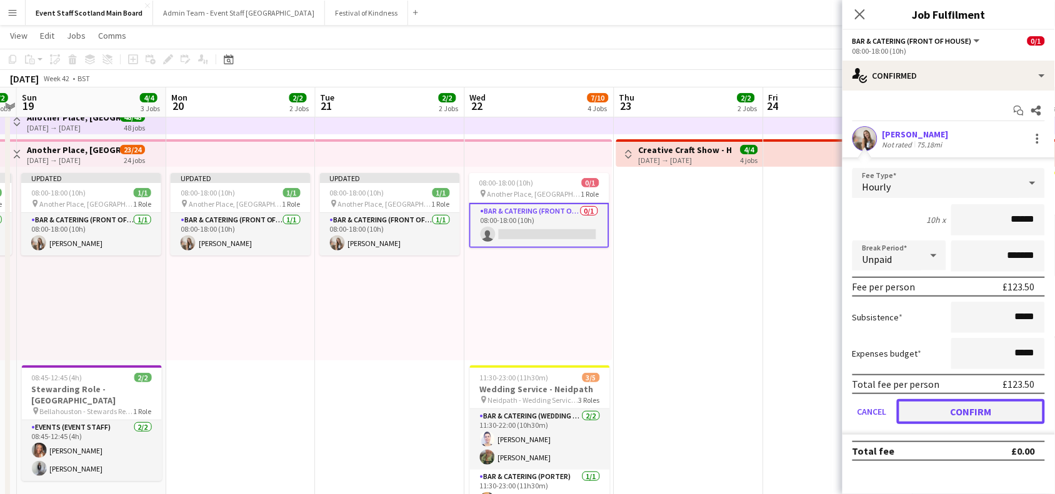
click at [935, 410] on button "Confirm" at bounding box center [971, 411] width 148 height 25
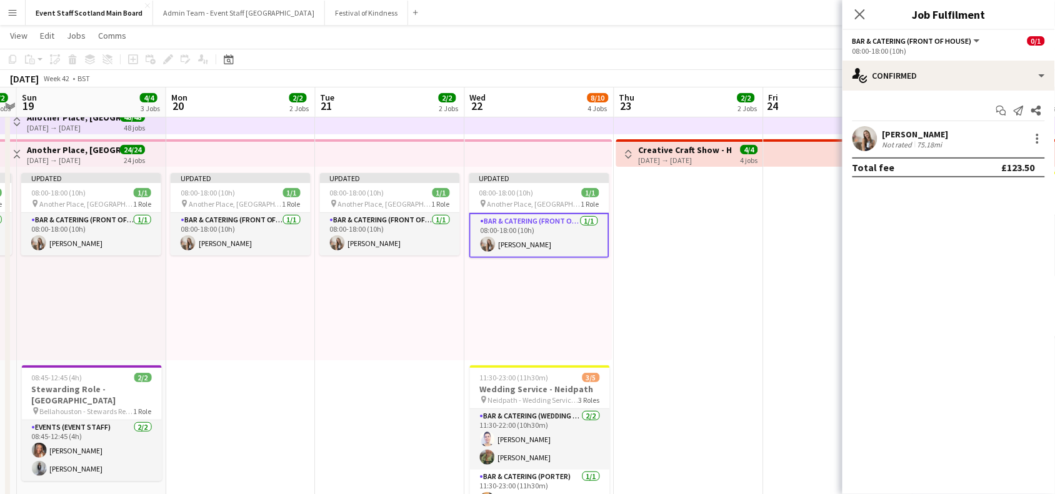
click at [702, 246] on app-date-cell "Toggle View Creative Craft Show - Host/Hostess [DATE] → [DATE] 4/4 4 jobs" at bounding box center [689, 434] width 149 height 665
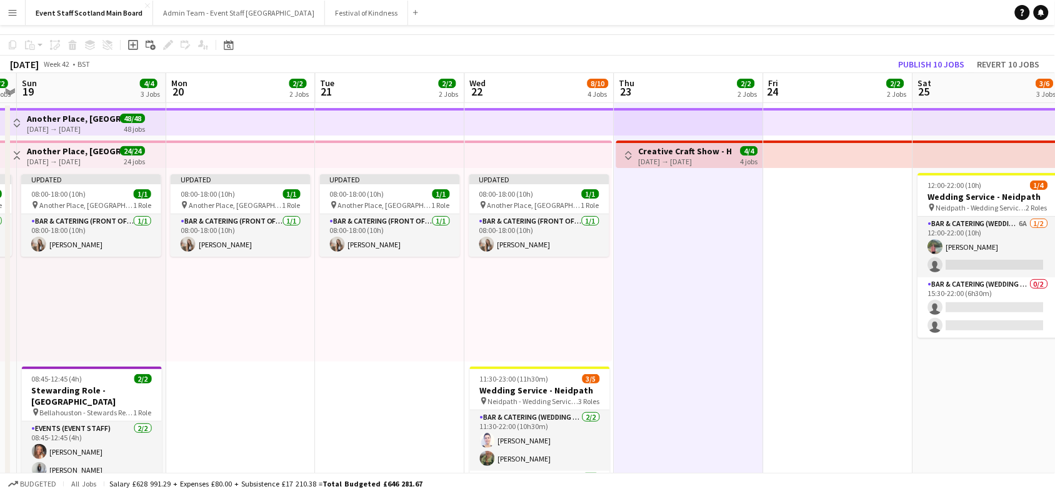
scroll to position [0, 0]
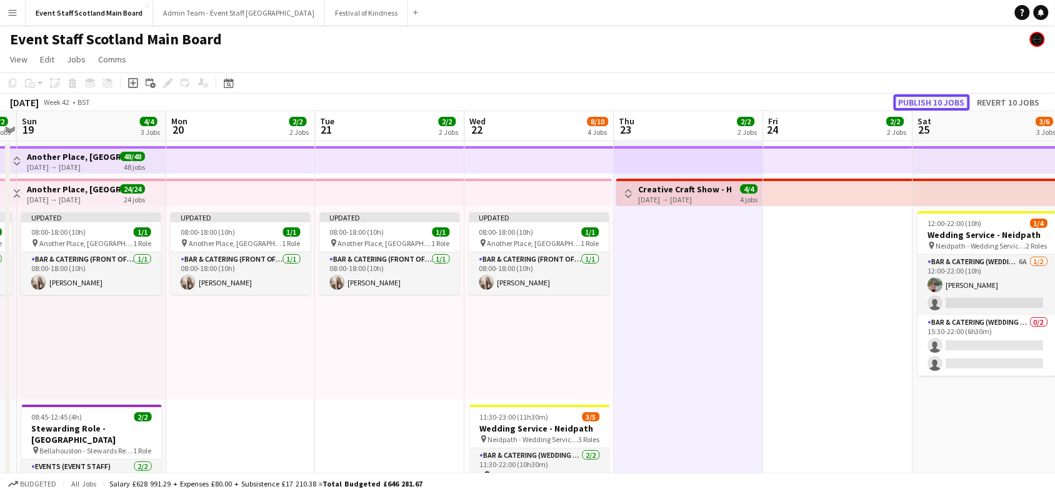
click at [926, 100] on button "Publish 10 jobs" at bounding box center [932, 102] width 76 height 16
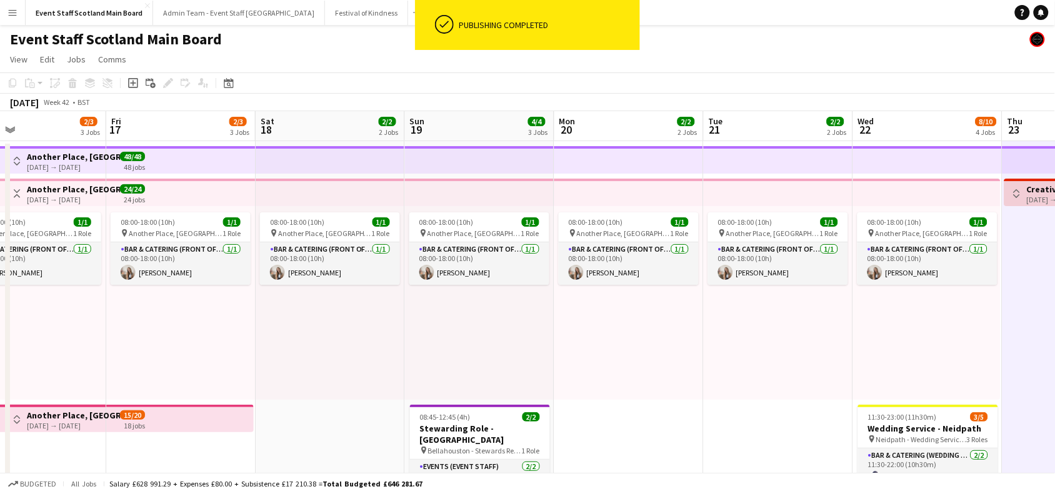
scroll to position [0, 329]
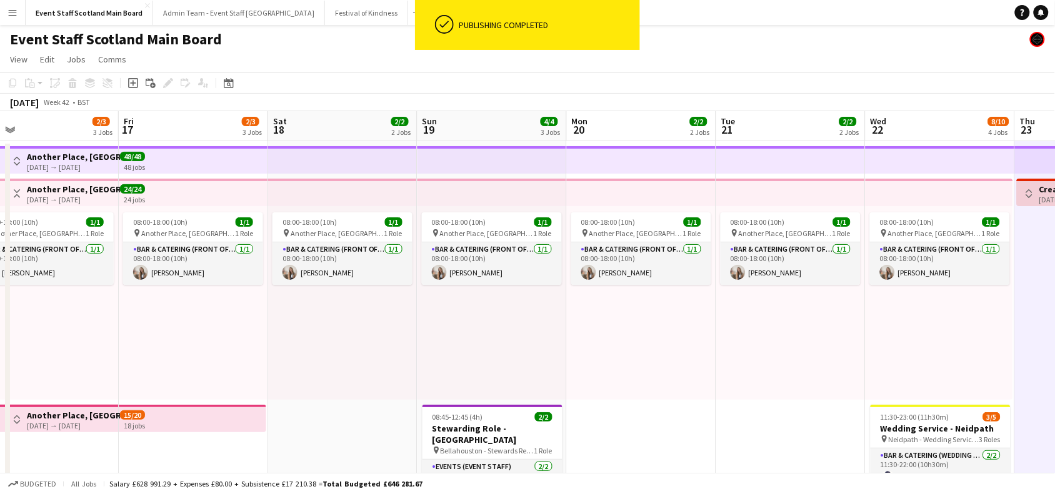
drag, startPoint x: 653, startPoint y: 263, endPoint x: 1067, endPoint y: 238, distance: 413.9
click at [1055, 238] on html "ok-circled Publishing completed Menu Boards Boards Boards All jobs Status Workf…" at bounding box center [527, 413] width 1055 height 827
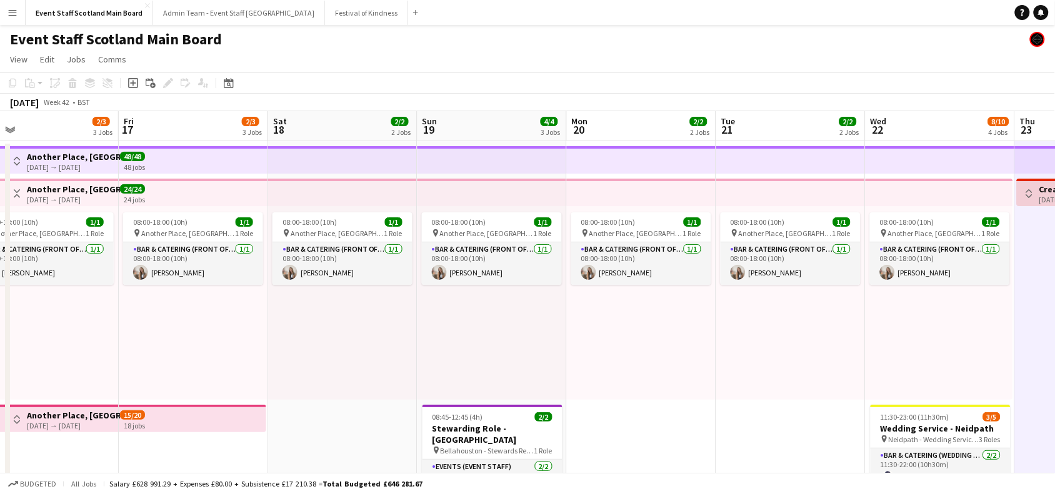
click at [16, 192] on app-icon "Toggle View" at bounding box center [17, 193] width 9 height 9
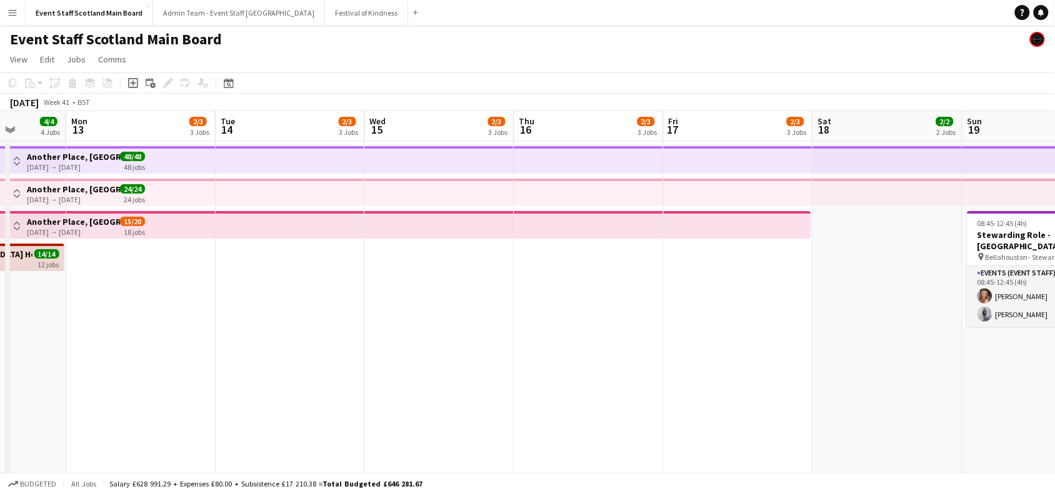
scroll to position [0, 381]
drag, startPoint x: 178, startPoint y: 276, endPoint x: 724, endPoint y: 321, distance: 547.6
click at [724, 321] on app-calendar-viewport "Fri 10 8/12 6 Jobs Sat 11 7/8 5 Jobs Sun 12 4/4 4 Jobs Mon 13 2/3 3 Jobs Tue 14…" at bounding box center [527, 361] width 1055 height 501
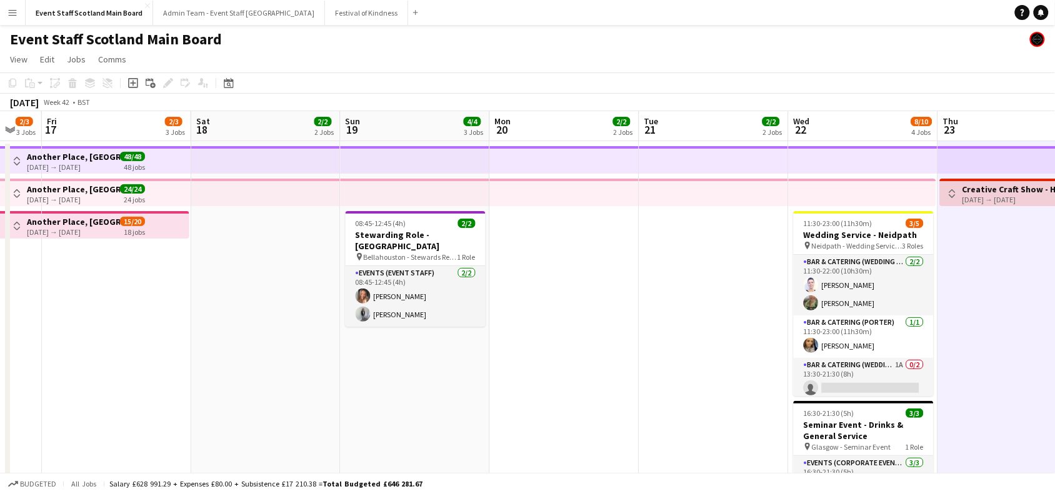
scroll to position [0, 427]
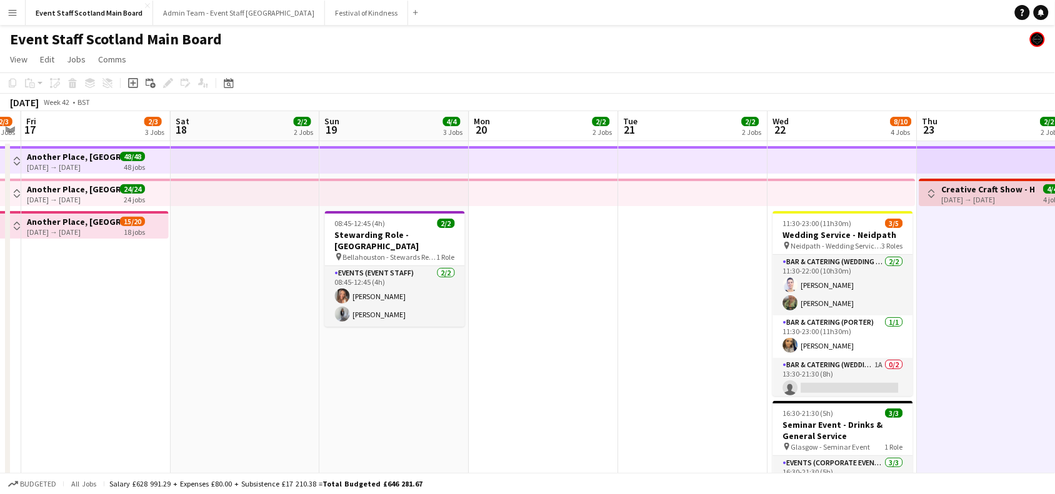
drag, startPoint x: 861, startPoint y: 389, endPoint x: 218, endPoint y: 338, distance: 645.9
click at [218, 338] on app-calendar-viewport "Tue 14 2/3 3 Jobs Wed 15 2/3 3 Jobs Thu 16 2/3 3 Jobs Fri 17 2/3 3 Jobs Sat 18 …" at bounding box center [527, 361] width 1055 height 501
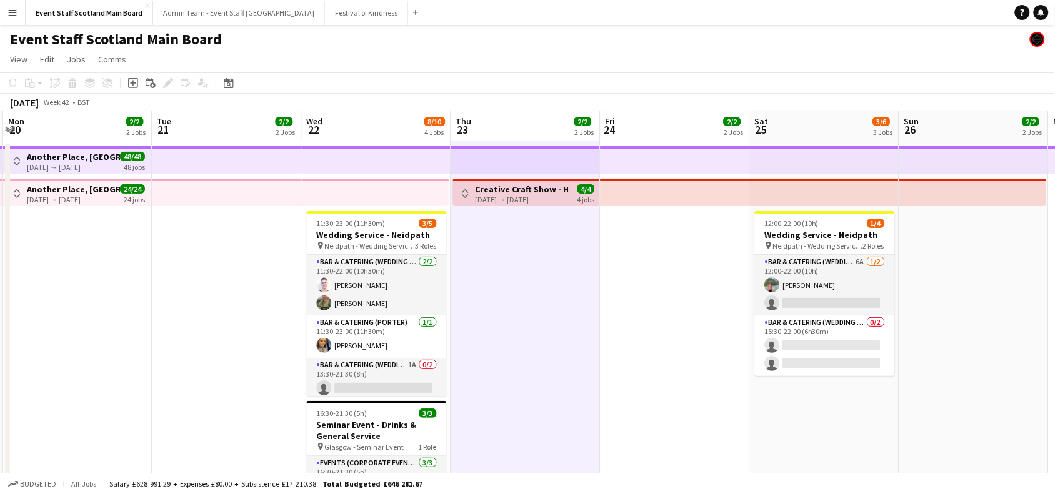
scroll to position [0, 594]
drag, startPoint x: 700, startPoint y: 266, endPoint x: 235, endPoint y: 272, distance: 465.1
click at [235, 272] on app-calendar-viewport "Thu 16 2/3 3 Jobs Fri 17 2/3 3 Jobs Sat 18 2/2 2 Jobs Sun 19 4/4 3 Jobs Mon 20 …" at bounding box center [527, 361] width 1055 height 501
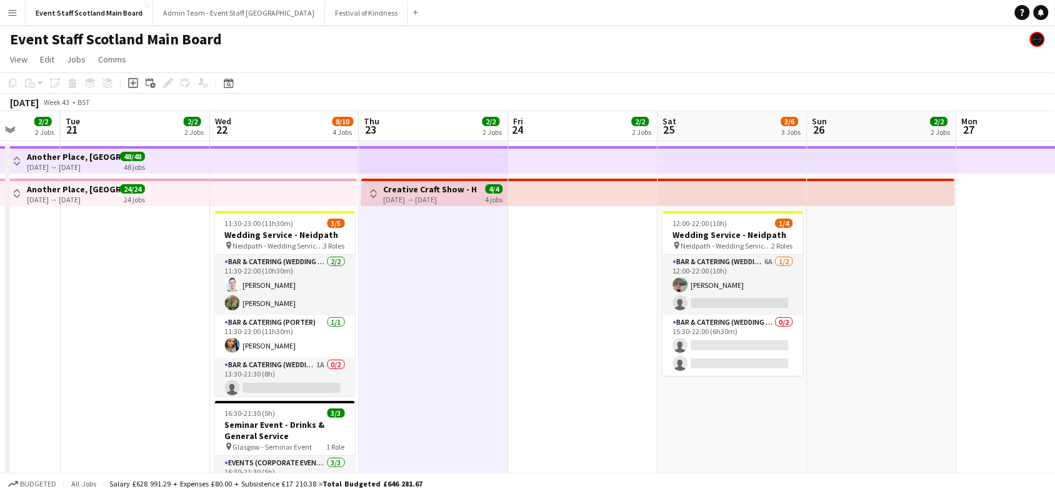
scroll to position [0, 394]
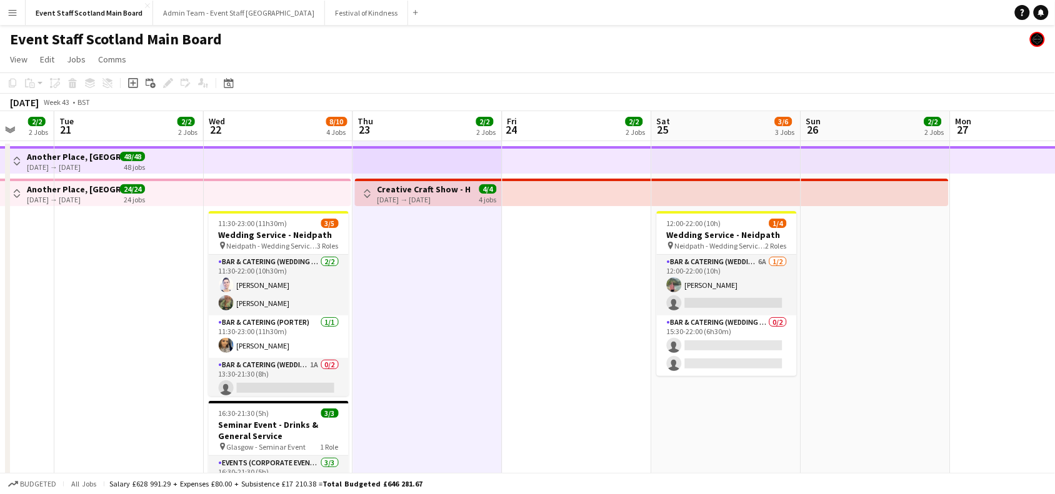
drag, startPoint x: 986, startPoint y: 273, endPoint x: 888, endPoint y: 269, distance: 98.8
click at [888, 269] on app-calendar-viewport "Sat 18 2/2 2 Jobs Sun 19 4/4 3 Jobs Mon 20 2/2 2 Jobs Tue 21 2/2 2 Jobs Wed 22 …" at bounding box center [527, 361] width 1055 height 501
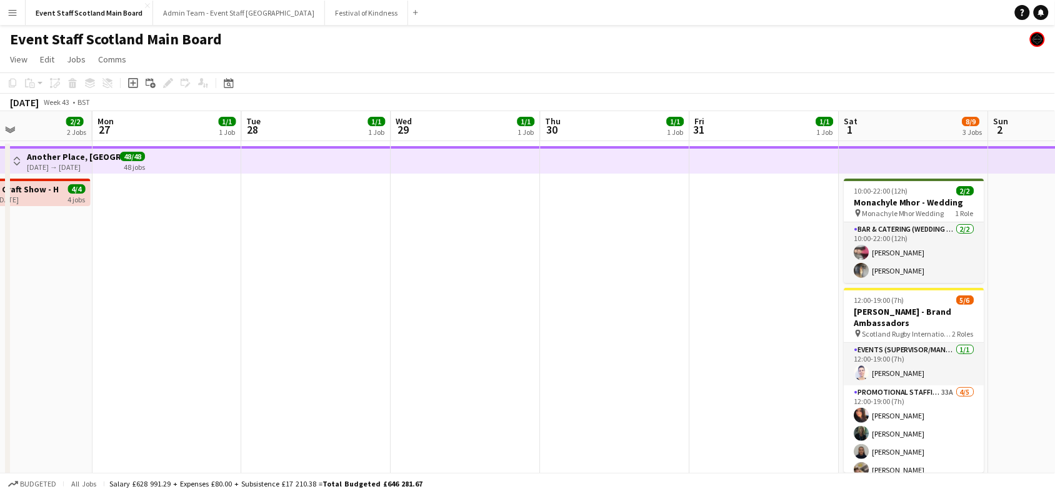
drag, startPoint x: 1013, startPoint y: 269, endPoint x: 154, endPoint y: 311, distance: 859.4
click at [154, 311] on app-calendar-viewport "Thu 23 2/2 2 Jobs Fri 24 2/2 2 Jobs Sat 25 3/6 3 Jobs Sun 26 2/2 2 Jobs Mon 27 …" at bounding box center [527, 361] width 1055 height 501
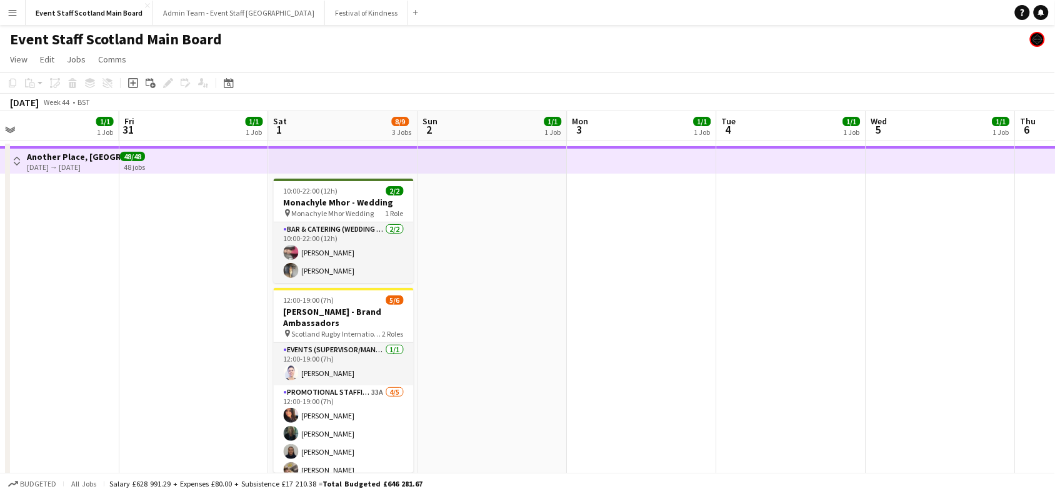
scroll to position [0, 538]
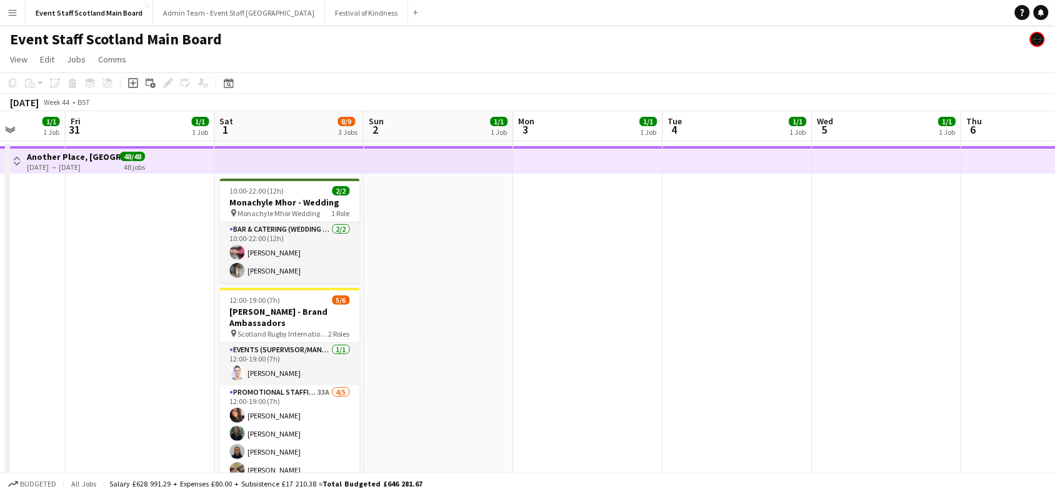
drag, startPoint x: 1010, startPoint y: 238, endPoint x: 379, endPoint y: 288, distance: 632.7
click at [379, 288] on app-calendar-viewport "Mon 27 1/1 1 Job Tue 28 1/1 1 Job Wed 29 1/1 1 Job Thu 30 1/1 1 Job Fri 31 1/1 …" at bounding box center [527, 361] width 1055 height 501
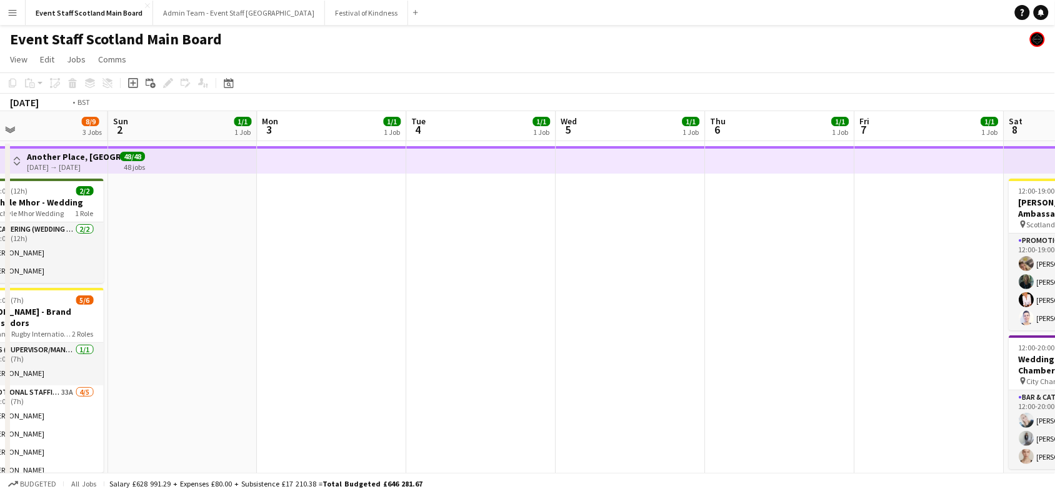
drag, startPoint x: 983, startPoint y: 236, endPoint x: 332, endPoint y: 264, distance: 651.4
click at [332, 264] on app-calendar-viewport "Wed 29 1/1 1 Job Thu 30 1/1 1 Job Fri 31 1/1 1 Job Sat 1 8/9 3 Jobs Sun 2 1/1 1…" at bounding box center [527, 361] width 1055 height 501
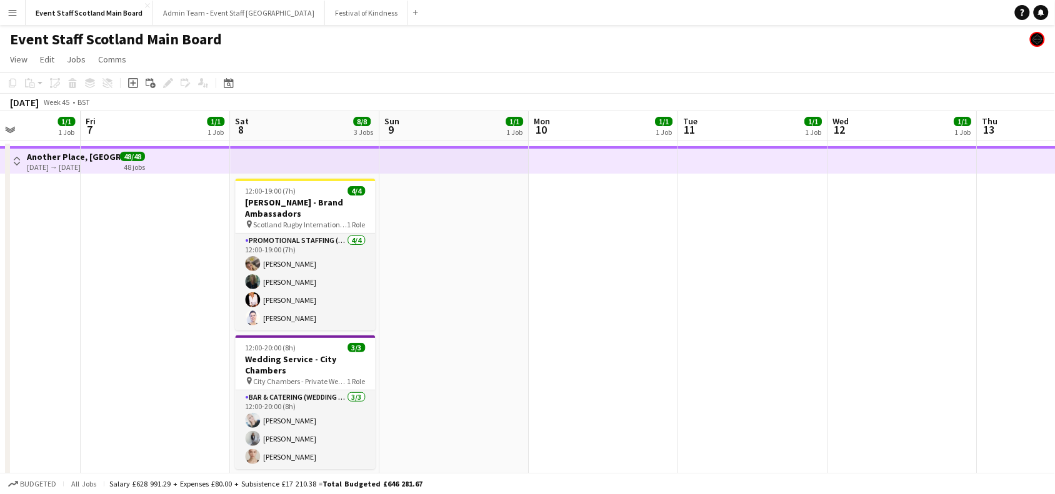
scroll to position [0, 611]
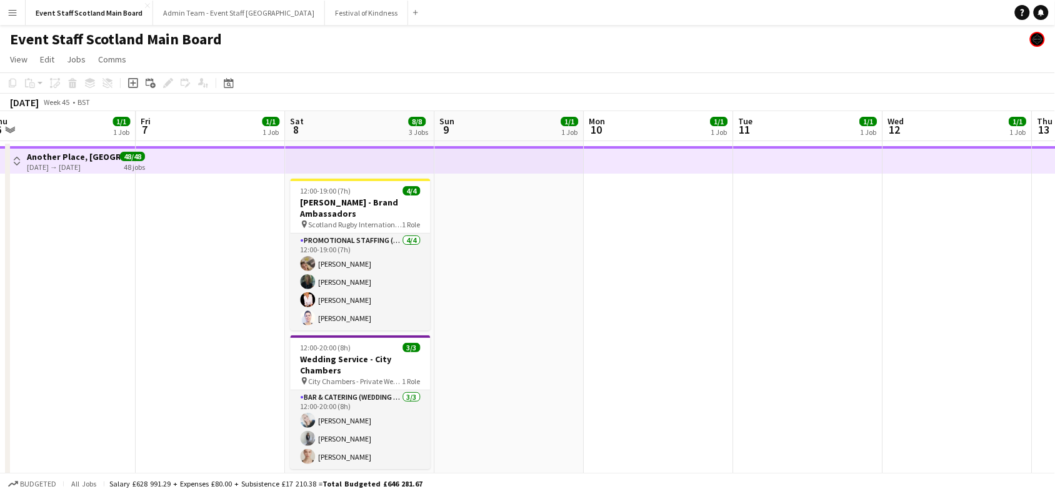
drag, startPoint x: 949, startPoint y: 233, endPoint x: 331, endPoint y: 308, distance: 622.3
click at [331, 308] on app-calendar-viewport "Sun 2 1/1 1 Job Mon 3 1/1 1 Job Tue 4 1/1 1 Job Wed 5 1/1 1 Job Thu 6 1/1 1 Job…" at bounding box center [527, 361] width 1055 height 501
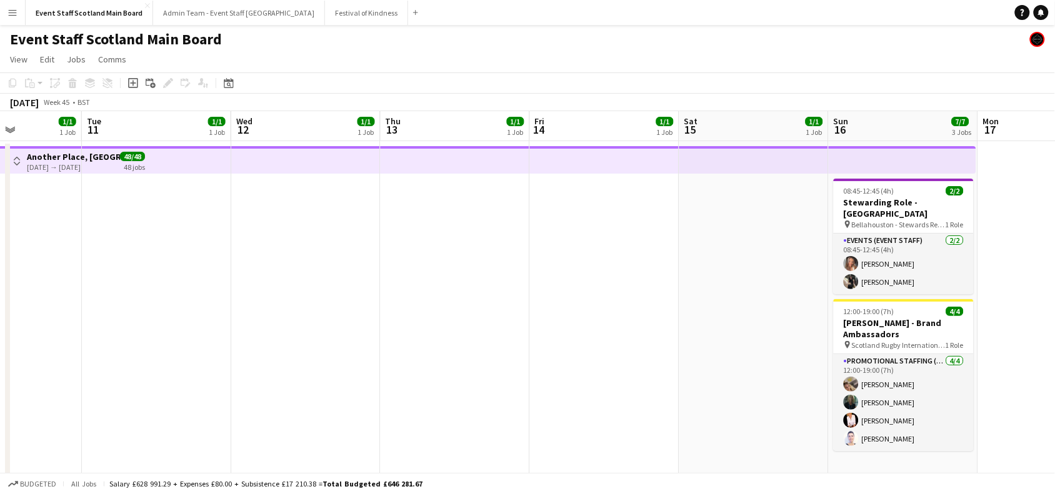
drag, startPoint x: 1027, startPoint y: 277, endPoint x: 364, endPoint y: 310, distance: 663.5
click at [364, 310] on app-calendar-viewport "Sat 8 8/8 3 Jobs Sun 9 1/1 1 Job Mon 10 1/1 1 Job Tue 11 1/1 1 Job Wed 12 1/1 1…" at bounding box center [527, 361] width 1055 height 501
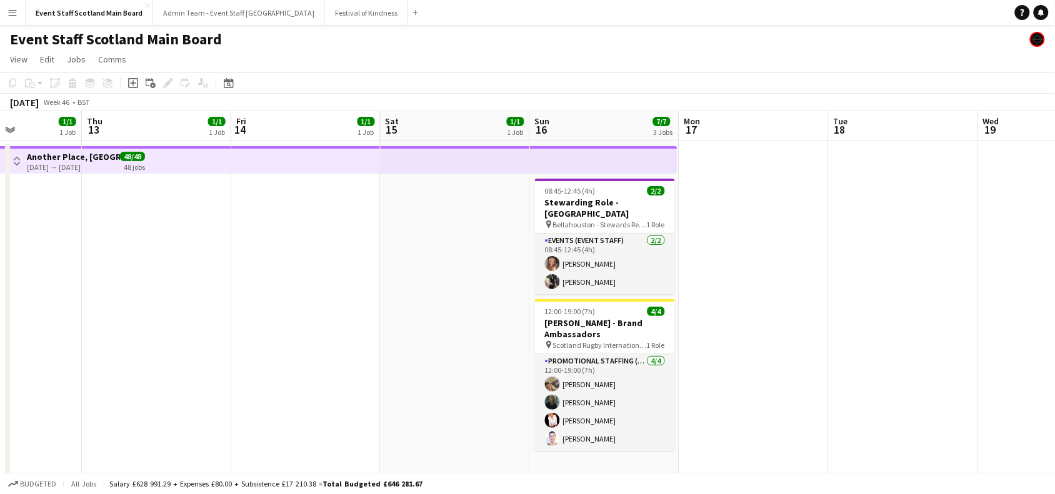
scroll to position [0, 377]
drag, startPoint x: 91, startPoint y: 245, endPoint x: 840, endPoint y: 249, distance: 748.3
click at [840, 249] on app-calendar-viewport "Mon 10 1/1 1 Job Tue 11 1/1 1 Job Wed 12 1/1 1 Job Thu 13 1/1 1 Job Fri 14 1/1 …" at bounding box center [527, 361] width 1055 height 501
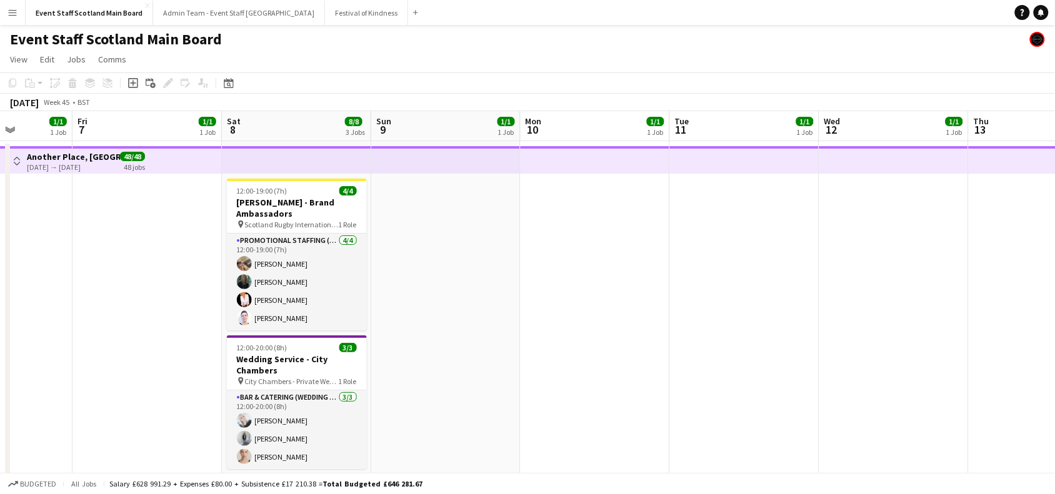
scroll to position [0, 376]
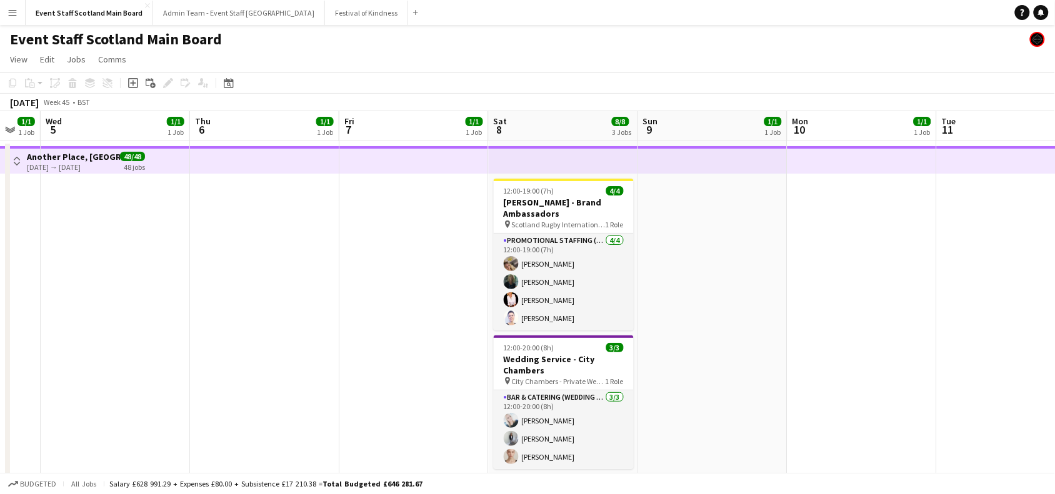
drag, startPoint x: 307, startPoint y: 276, endPoint x: 911, endPoint y: 281, distance: 603.9
click at [911, 281] on app-calendar-viewport "Mon 3 1/1 1 Job Tue 4 1/1 1 Job Wed 5 1/1 1 Job Thu 6 1/1 1 Job Fri 7 1/1 1 Job…" at bounding box center [527, 361] width 1055 height 501
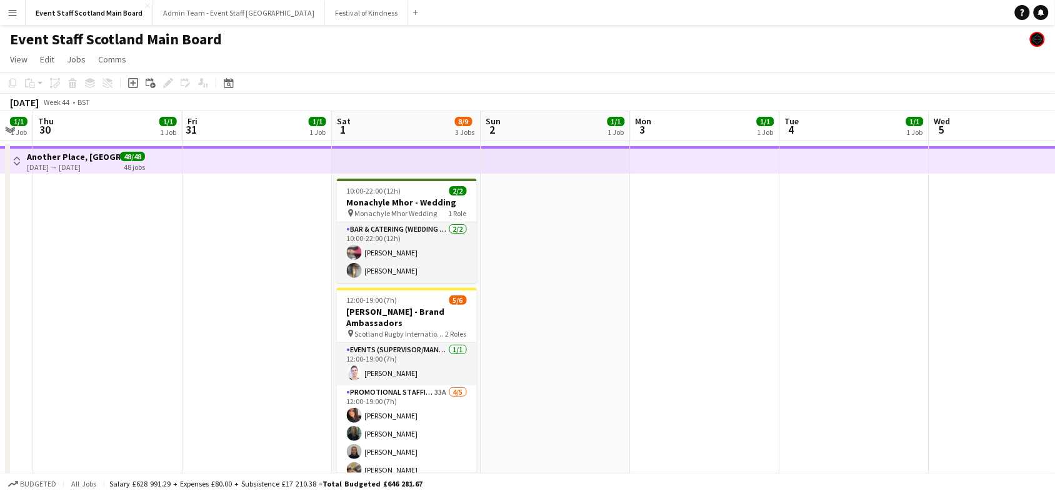
drag, startPoint x: 139, startPoint y: 304, endPoint x: 806, endPoint y: 376, distance: 671.5
click at [806, 376] on app-calendar-viewport "Tue 28 1/1 1 Job Wed 29 1/1 1 Job Thu 30 1/1 1 Job Fri 31 1/1 1 Job Sat 1 8/9 3…" at bounding box center [527, 361] width 1055 height 501
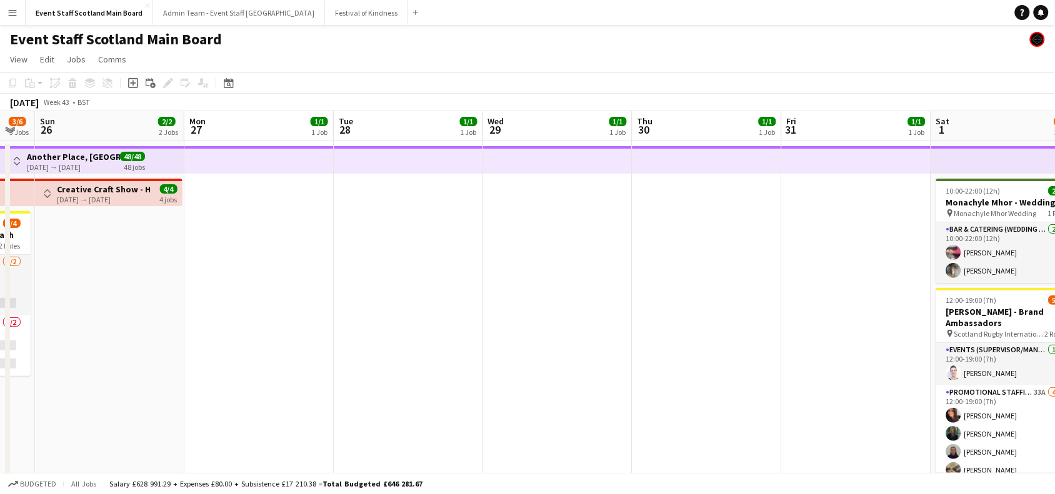
scroll to position [0, 344]
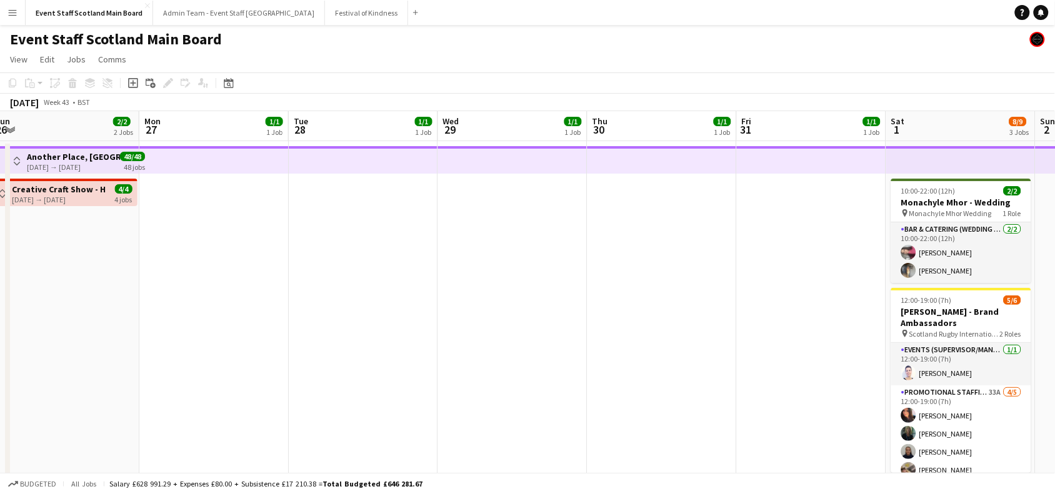
drag, startPoint x: 208, startPoint y: 320, endPoint x: 910, endPoint y: 339, distance: 702.9
click at [910, 339] on app-calendar-viewport "Fri 24 2/2 2 Jobs Sat 25 3/6 3 Jobs Sun 26 2/2 2 Jobs Mon 27 1/1 1 Job Tue 28 1…" at bounding box center [527, 361] width 1055 height 501
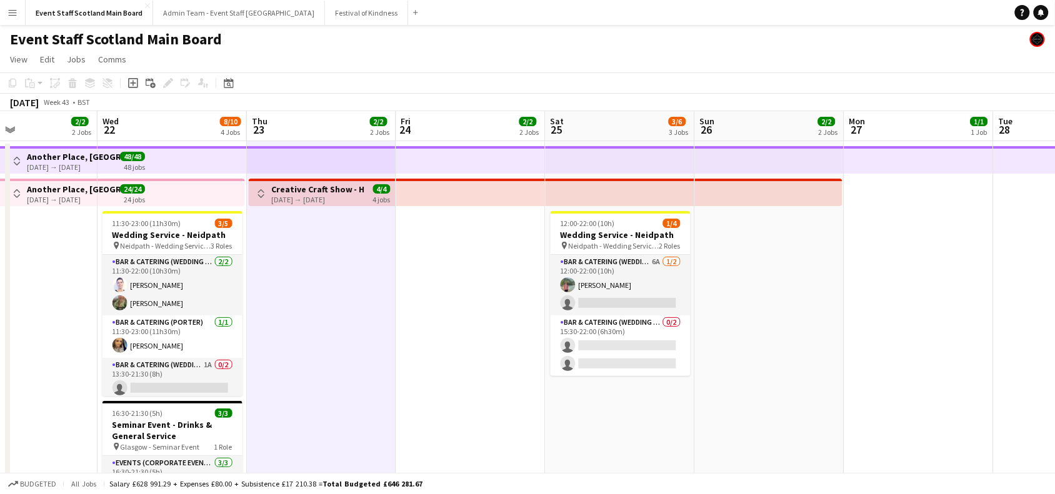
drag, startPoint x: 264, startPoint y: 323, endPoint x: 886, endPoint y: 380, distance: 624.6
click at [886, 380] on app-calendar-viewport "Sun 19 4/4 3 Jobs Mon 20 2/2 2 Jobs Tue 21 2/2 2 Jobs Wed 22 8/10 4 Jobs Thu 23…" at bounding box center [527, 361] width 1055 height 501
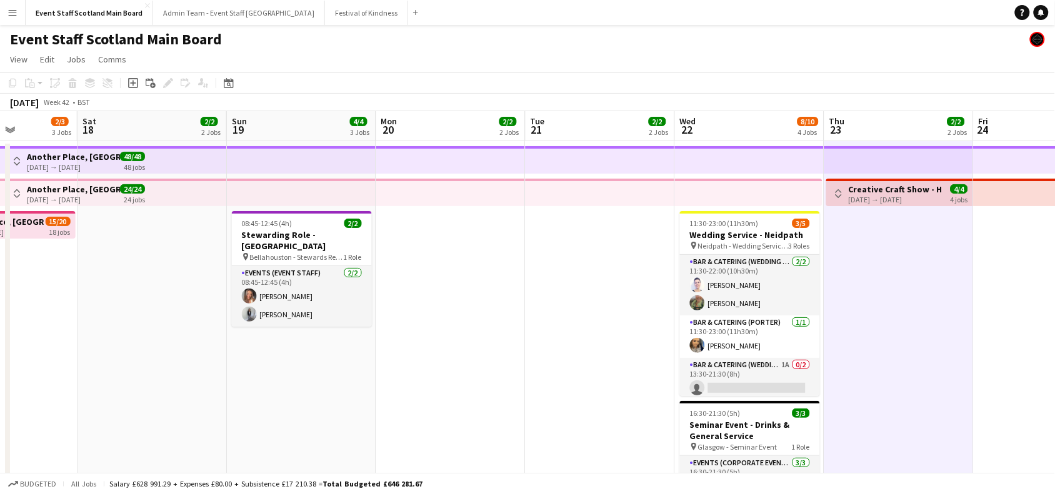
drag, startPoint x: 443, startPoint y: 285, endPoint x: 995, endPoint y: 289, distance: 552.6
click at [995, 289] on app-calendar-viewport "Wed 15 2/3 3 Jobs Thu 16 2/3 3 Jobs Fri 17 2/3 3 Jobs Sat 18 2/2 2 Jobs Sun 19 …" at bounding box center [527, 361] width 1055 height 501
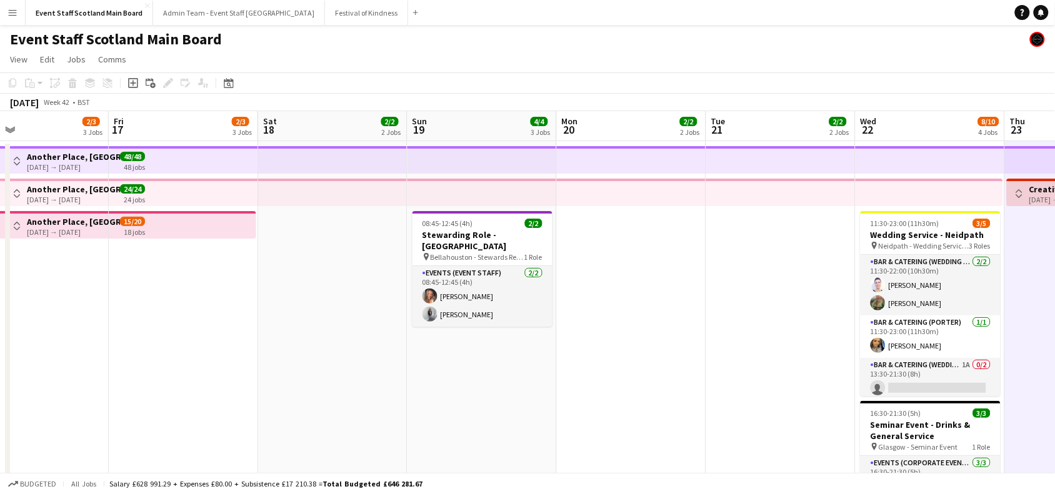
drag, startPoint x: 276, startPoint y: 344, endPoint x: 929, endPoint y: 321, distance: 653.7
click at [929, 321] on app-calendar-viewport "Tue 14 2/3 3 Jobs Wed 15 2/3 3 Jobs Thu 16 2/3 3 Jobs Fri 17 2/3 3 Jobs Sat 18 …" at bounding box center [527, 361] width 1055 height 501
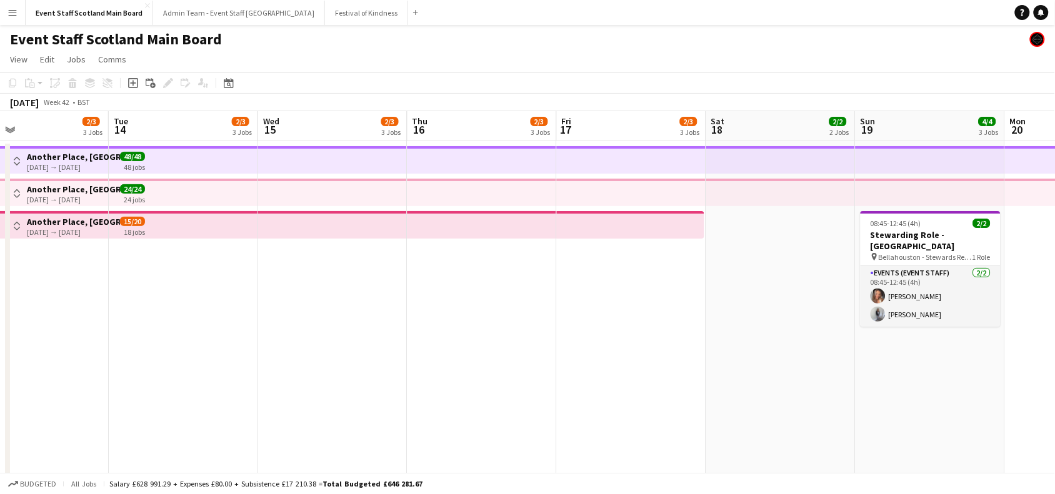
scroll to position [0, 309]
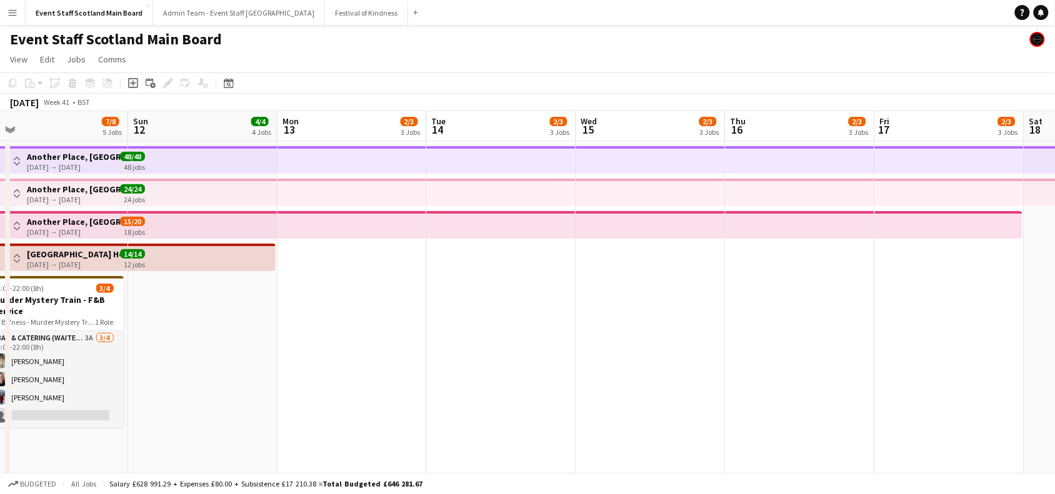
drag, startPoint x: 284, startPoint y: 296, endPoint x: 743, endPoint y: 313, distance: 458.6
click at [743, 313] on app-calendar-viewport "Thu 9 4/4 4 Jobs Fri 10 8/12 6 Jobs Sat 11 7/8 5 Jobs Sun 12 4/4 4 Jobs Mon 13 …" at bounding box center [527, 361] width 1055 height 501
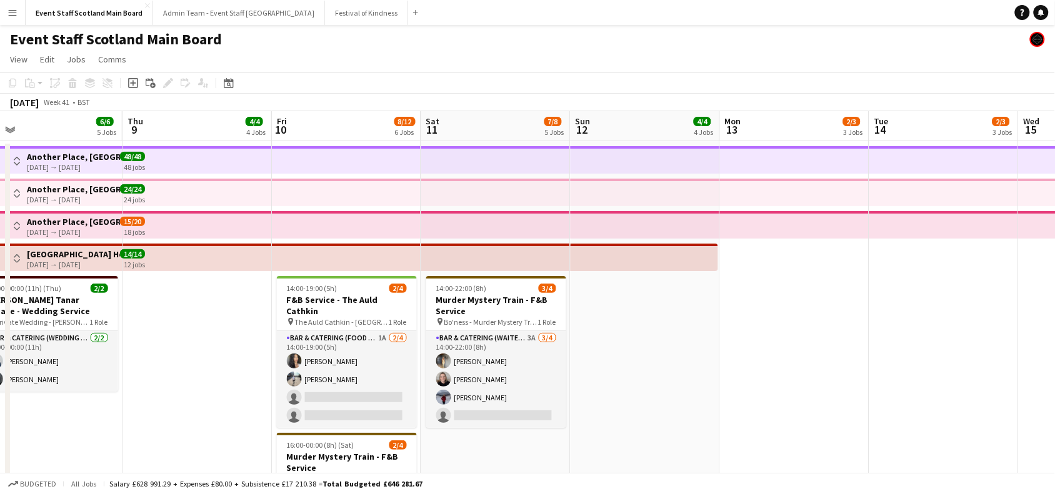
drag, startPoint x: 338, startPoint y: 355, endPoint x: 608, endPoint y: 370, distance: 271.1
click at [608, 370] on app-calendar-viewport "Mon 6 4/4 4 Jobs Tue 7 4/4 4 Jobs Wed 8 6/6 5 Jobs Thu 9 4/4 4 Jobs Fri 10 8/12…" at bounding box center [527, 361] width 1055 height 501
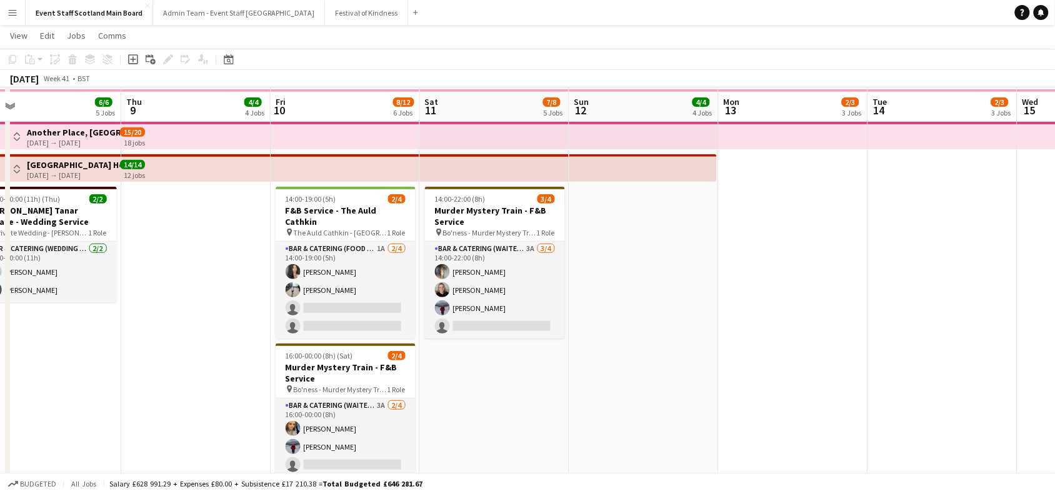
scroll to position [94, 0]
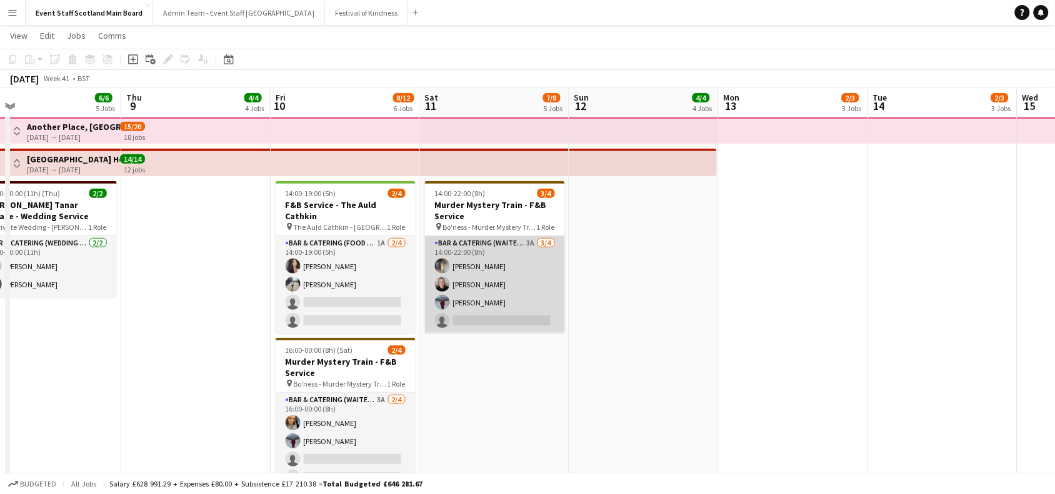
click at [489, 282] on app-card-role "Bar & Catering (Waiter / waitress) 3A [DATE] 14:00-22:00 (8h) [PERSON_NAME] [PE…" at bounding box center [495, 284] width 140 height 97
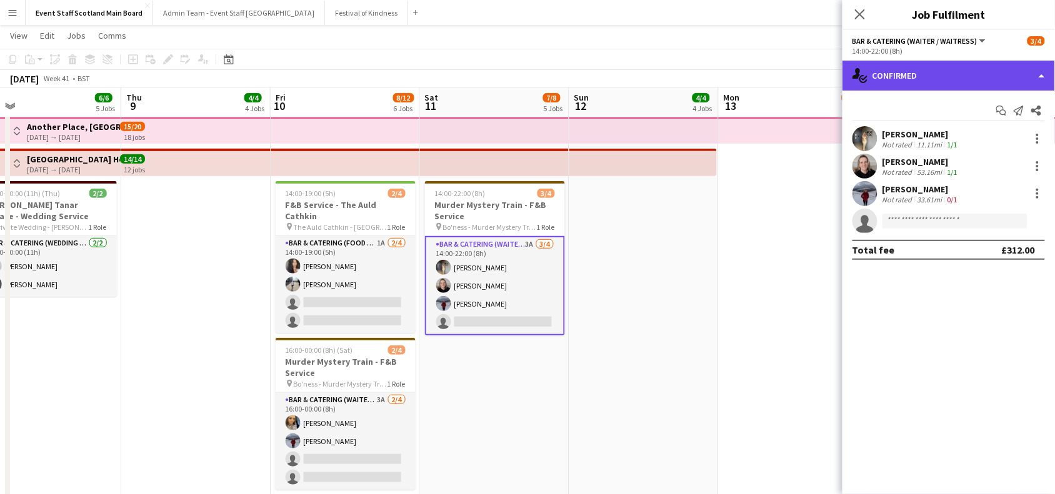
click at [941, 70] on div "single-neutral-actions-check-2 Confirmed" at bounding box center [949, 76] width 213 height 30
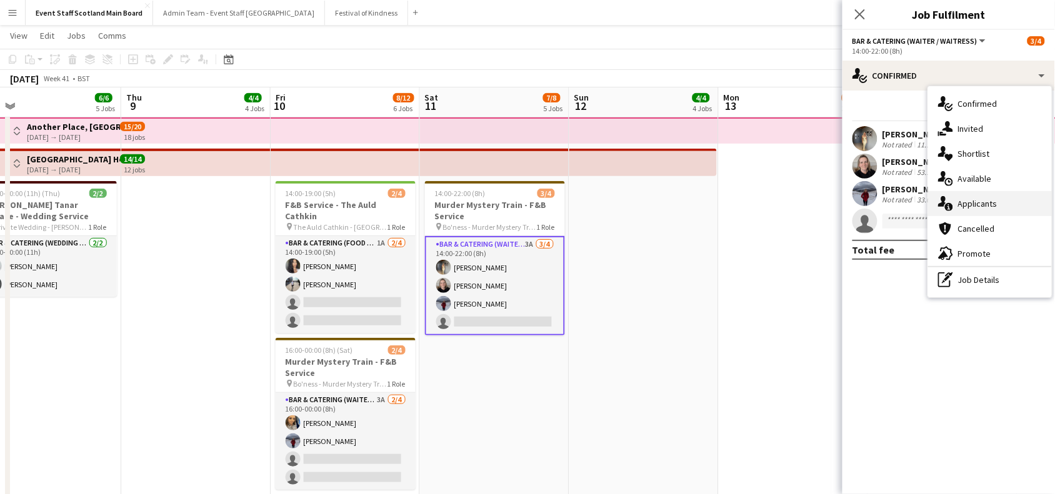
click at [985, 204] on span "Applicants" at bounding box center [977, 203] width 39 height 11
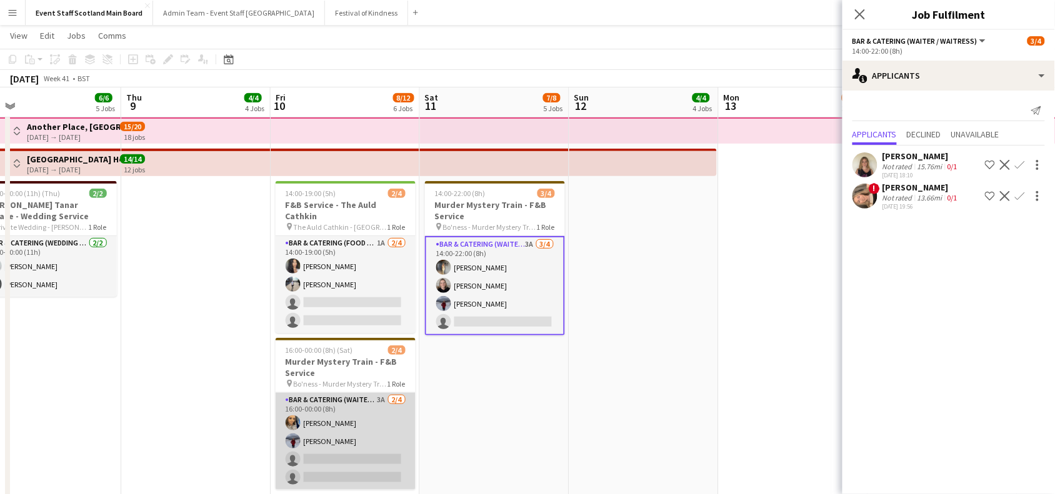
click at [354, 461] on app-card-role "Bar & Catering (Waiter / waitress) 3A [DATE] 16:00-00:00 (8h) [PERSON_NAME] [PE…" at bounding box center [346, 441] width 140 height 97
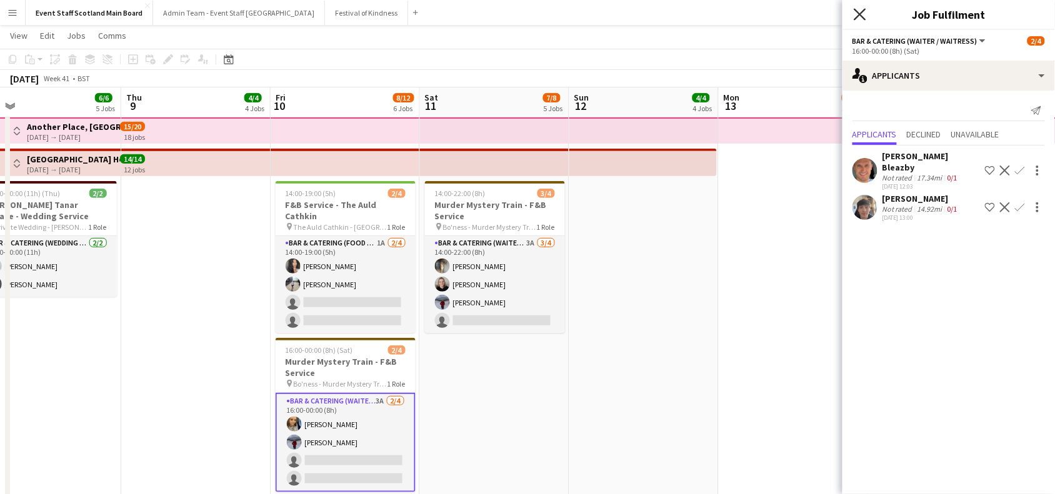
click at [863, 19] on icon "Close pop-in" at bounding box center [860, 14] width 12 height 12
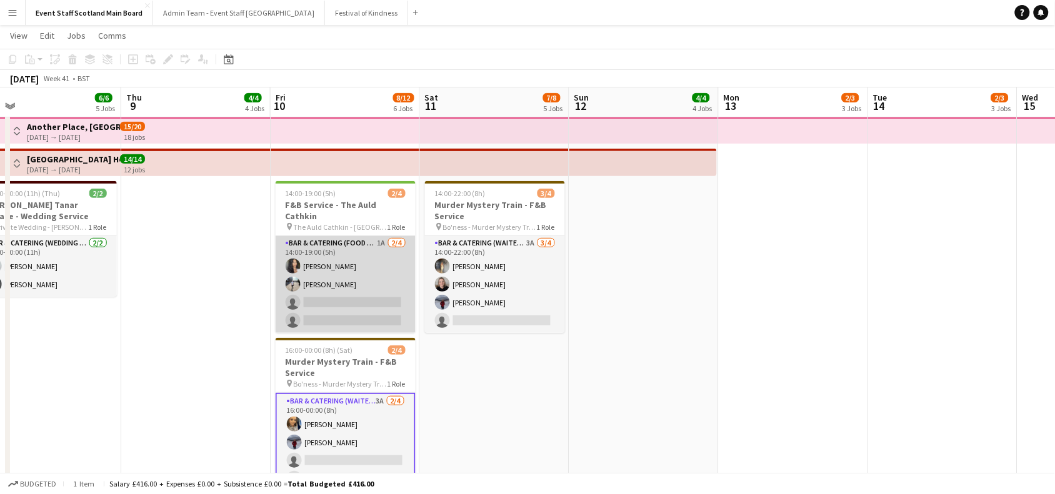
click at [344, 244] on app-card-role "Bar & Catering (Food & Beverage Service) 1A [DATE] 14:00-19:00 (5h) [PERSON_NAM…" at bounding box center [346, 284] width 140 height 97
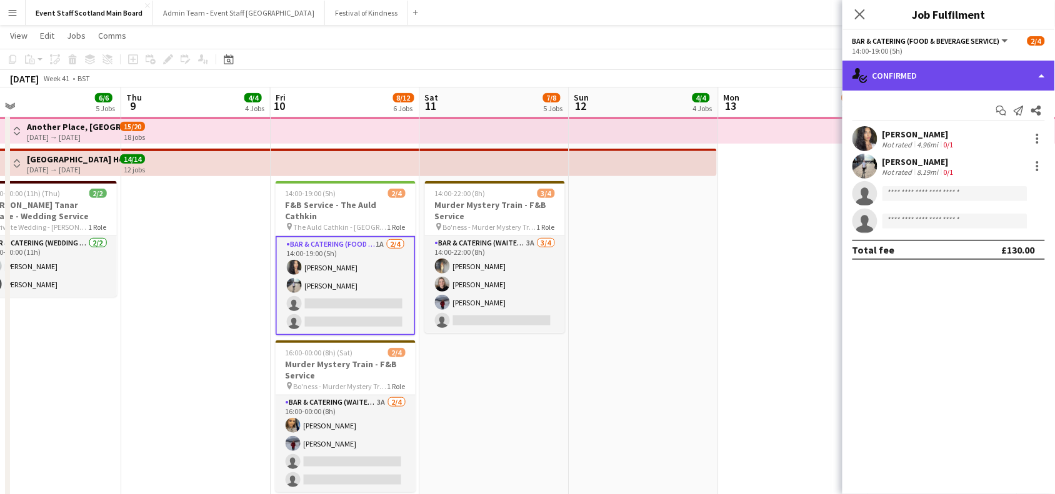
click at [913, 76] on div "single-neutral-actions-check-2 Confirmed" at bounding box center [949, 76] width 213 height 30
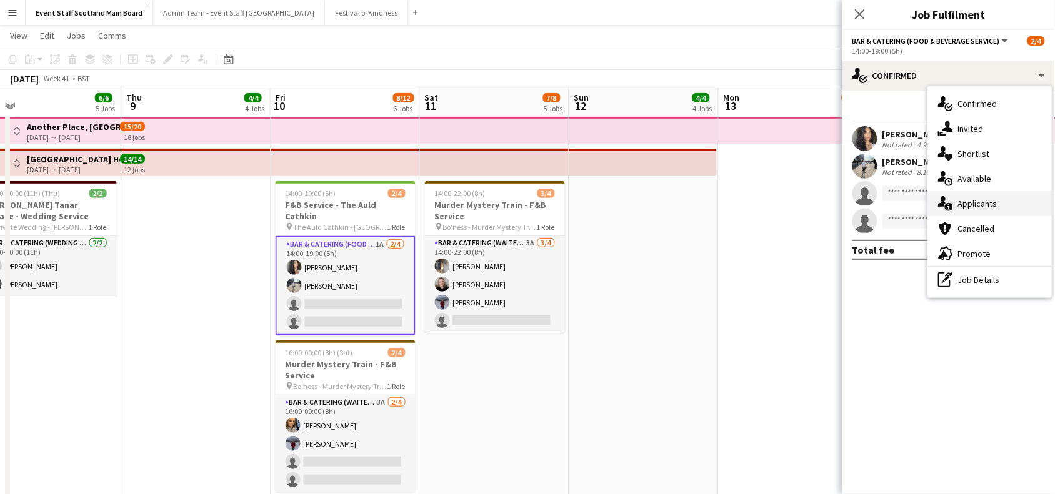
click at [964, 201] on span "Applicants" at bounding box center [977, 203] width 39 height 11
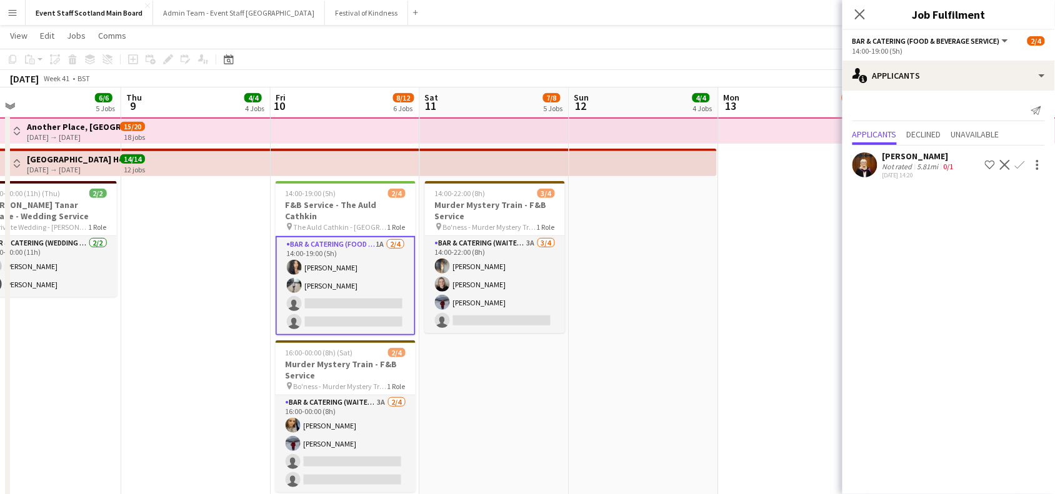
click at [926, 160] on div "[PERSON_NAME]" at bounding box center [920, 156] width 74 height 11
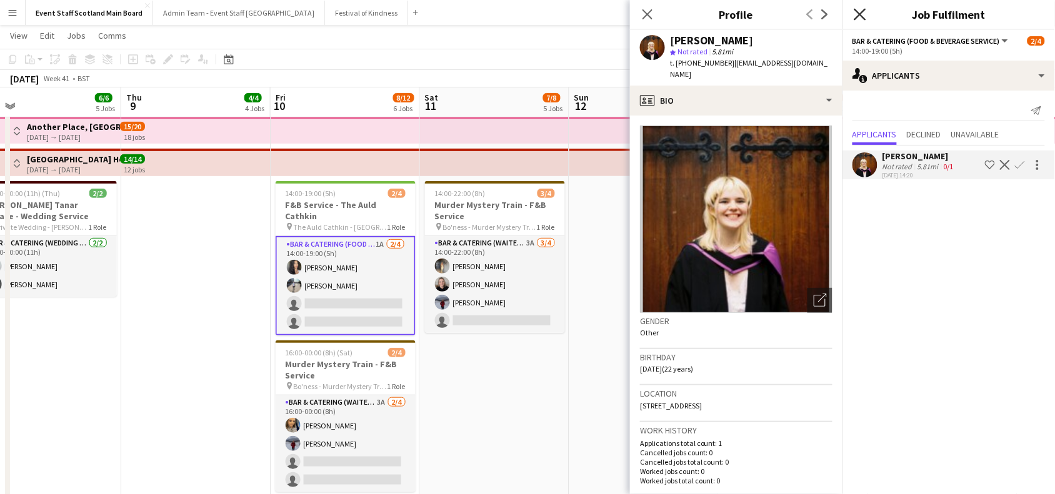
click at [861, 16] on icon at bounding box center [860, 14] width 12 height 12
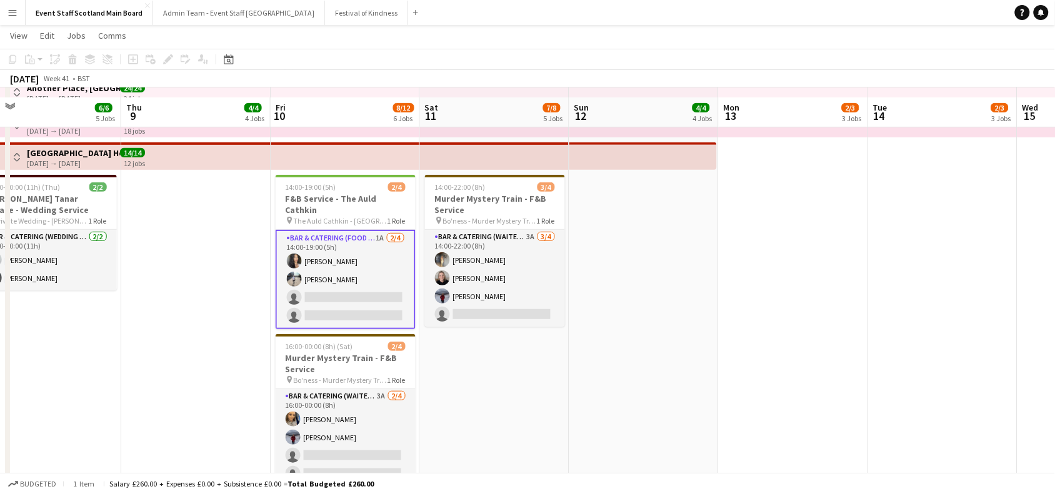
scroll to position [138, 0]
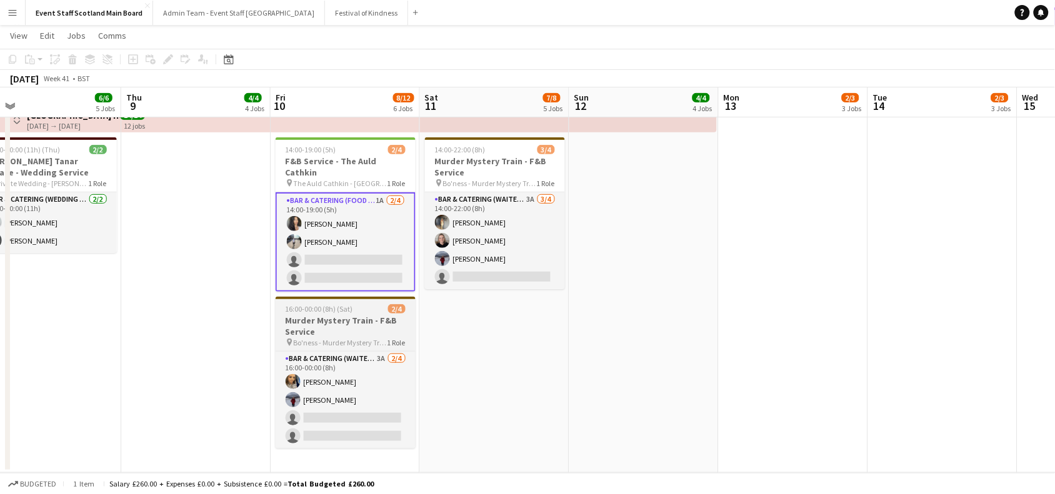
click at [351, 321] on h3 "Murder Mystery Train - F&B Service" at bounding box center [346, 326] width 140 height 23
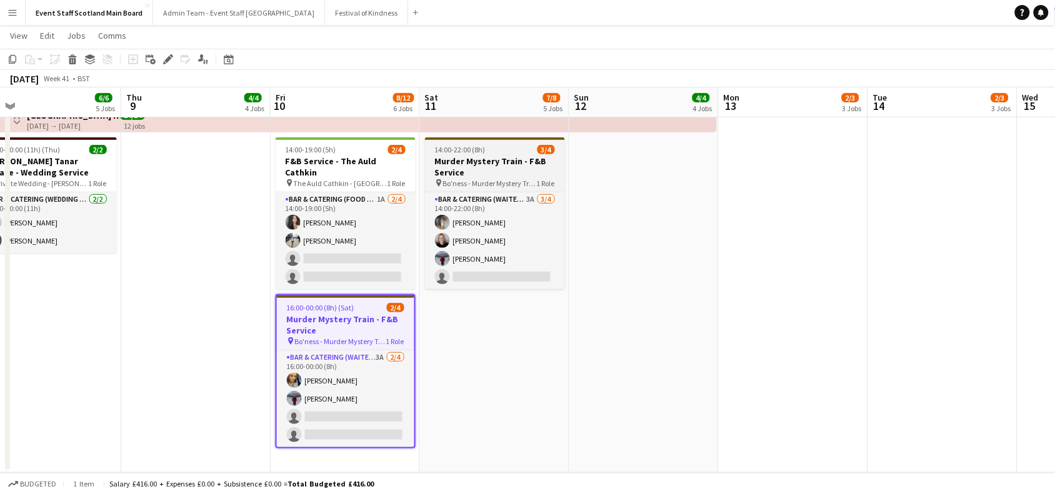
click at [483, 160] on h3 "Murder Mystery Train - F&B Service" at bounding box center [495, 167] width 140 height 23
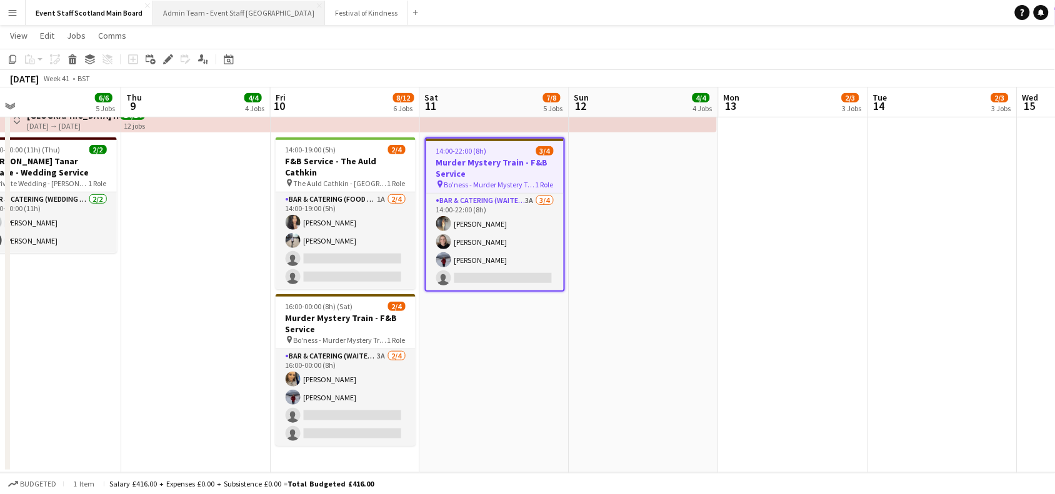
click at [210, 2] on button "Admin Team - Event Staff [GEOGRAPHIC_DATA] Close" at bounding box center [239, 13] width 172 height 24
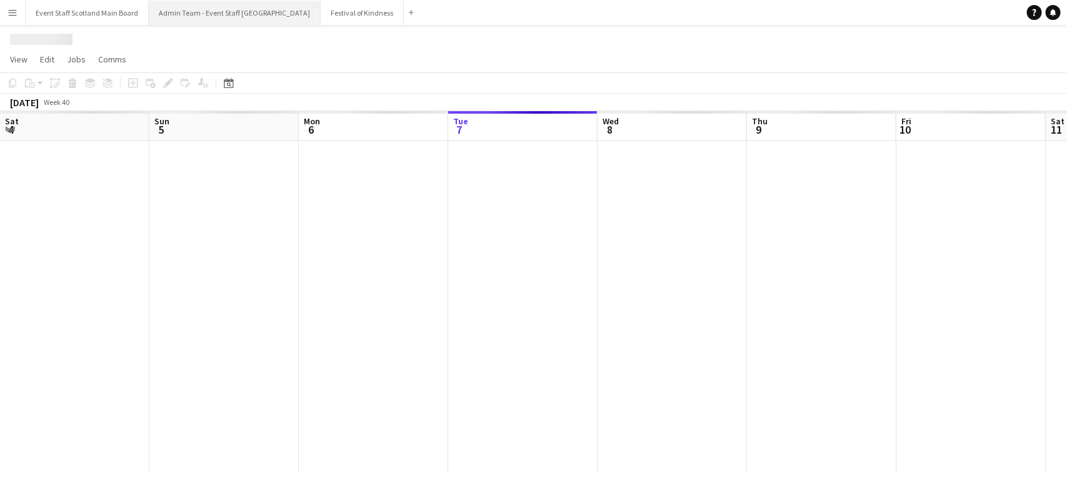
scroll to position [0, 298]
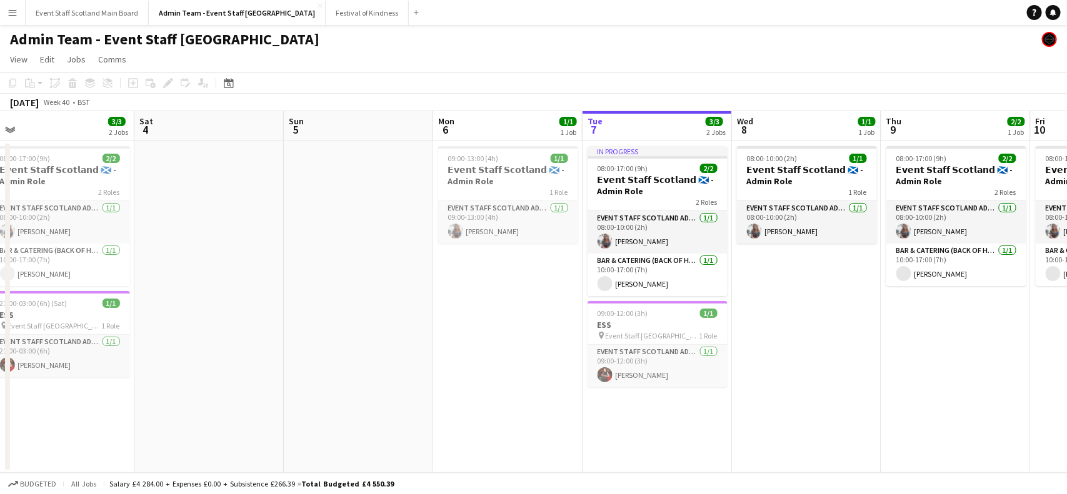
drag, startPoint x: 50, startPoint y: 366, endPoint x: 708, endPoint y: 376, distance: 658.4
click at [708, 376] on app-calendar-viewport "Wed 1 Thu 2 2/2 1 Job Fri 3 3/3 2 Jobs Sat 4 Sun 5 Mon 6 1/1 1 Job Tue 7 3/3 2 …" at bounding box center [533, 292] width 1067 height 362
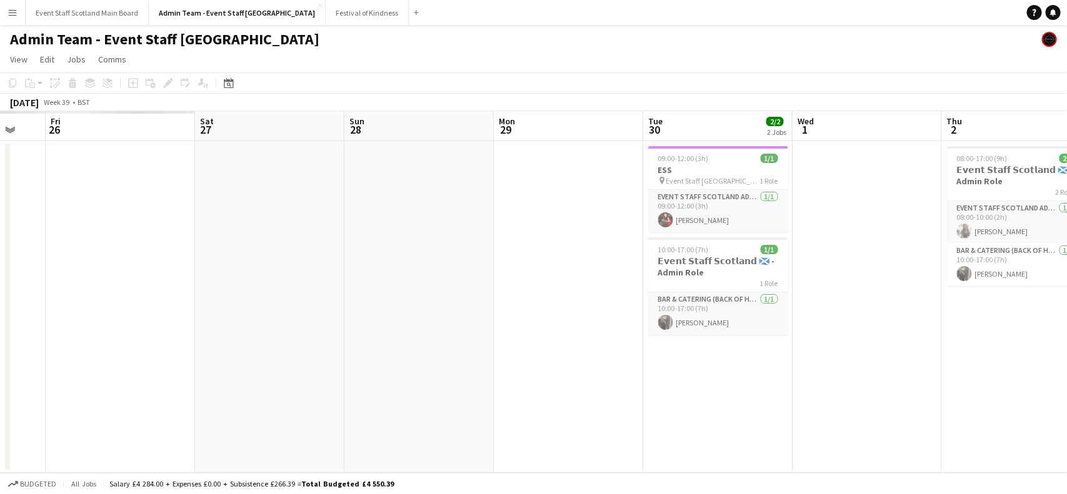
drag, startPoint x: 124, startPoint y: 363, endPoint x: 977, endPoint y: 410, distance: 854.6
click at [977, 410] on app-calendar-viewport "Wed 24 Thu 25 Fri 26 Sat 27 Sun 28 Mon 29 Tue 30 2/2 2 Jobs Wed 1 Thu 2 2/2 1 J…" at bounding box center [533, 292] width 1067 height 362
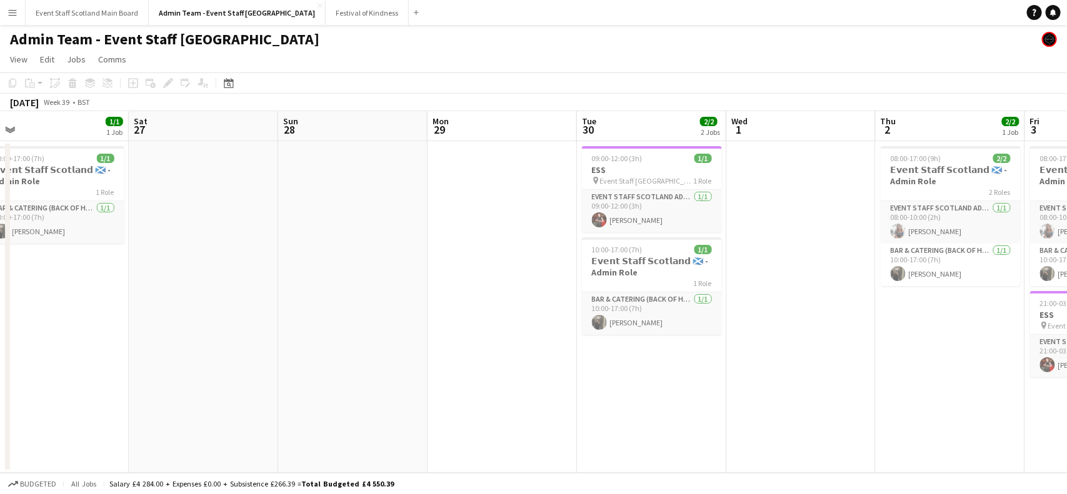
drag, startPoint x: 310, startPoint y: 324, endPoint x: 426, endPoint y: 332, distance: 115.9
click at [426, 332] on app-calendar-viewport "Wed 24 Thu 25 1/1 1 Job Fri 26 1/1 1 Job Sat 27 Sun 28 Mon 29 Tue 30 2/2 2 Jobs…" at bounding box center [533, 292] width 1067 height 362
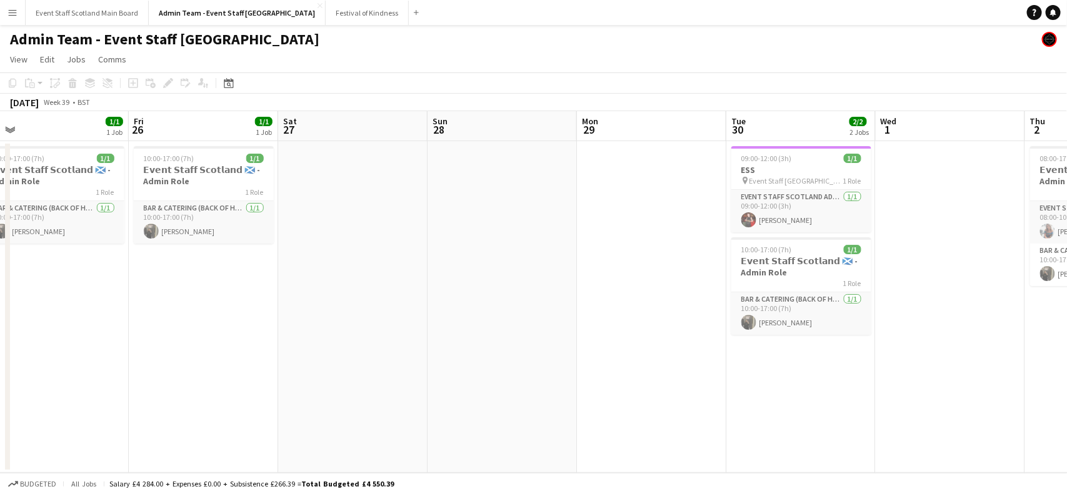
scroll to position [0, 314]
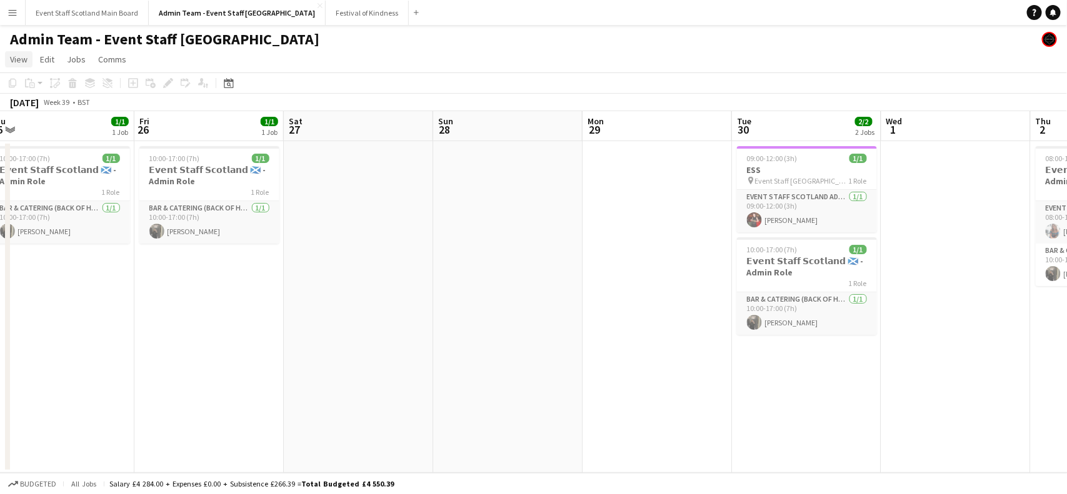
click at [22, 58] on span "View" at bounding box center [19, 59] width 18 height 11
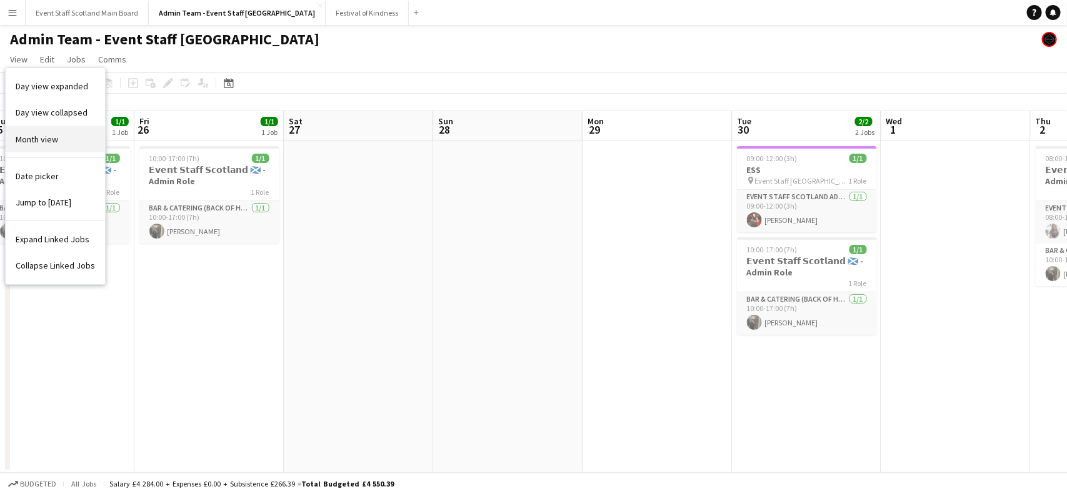
click at [75, 142] on link "Month view" at bounding box center [55, 139] width 99 height 26
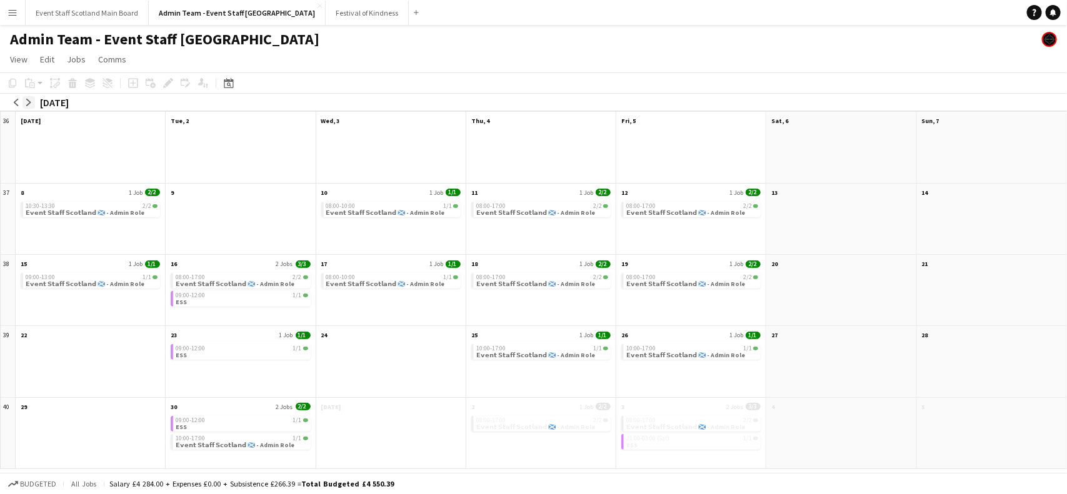
click at [31, 104] on app-icon "arrow-right" at bounding box center [29, 103] width 8 height 8
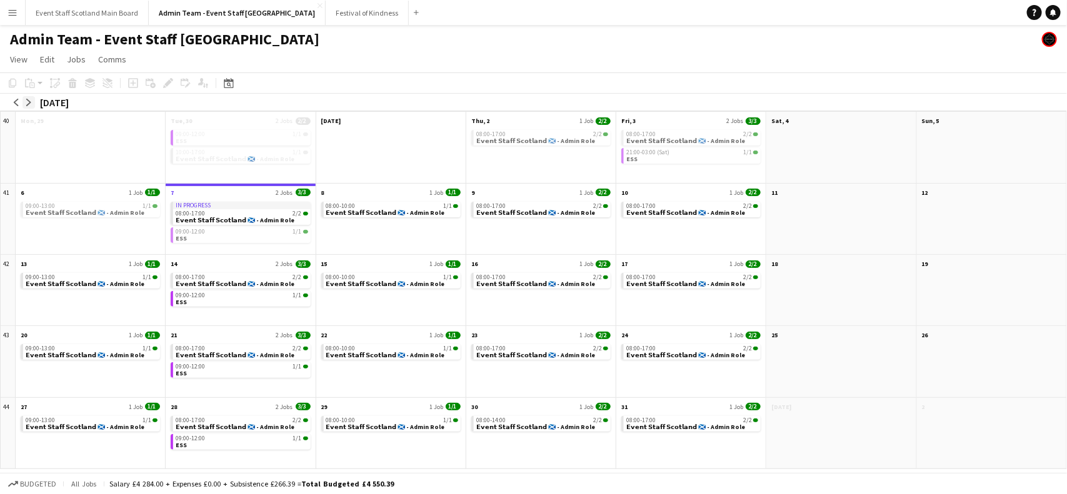
click at [31, 104] on app-icon "arrow-right" at bounding box center [29, 103] width 8 height 8
